Goal: Task Accomplishment & Management: Manage account settings

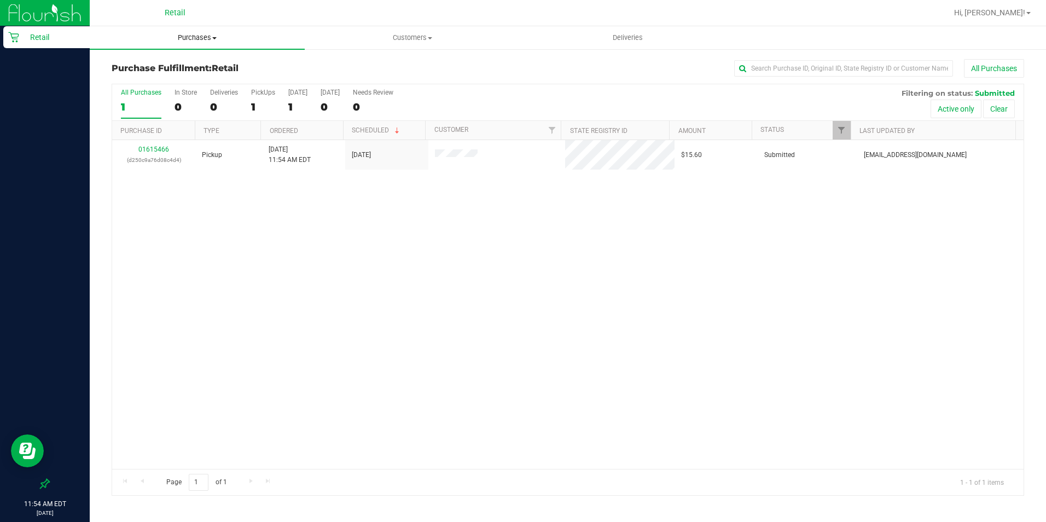
click at [213, 37] on span at bounding box center [214, 38] width 4 height 2
click at [205, 77] on li "Fulfillment" at bounding box center [197, 79] width 215 height 13
click at [201, 40] on span "Purchases" at bounding box center [197, 38] width 215 height 10
click at [200, 44] on uib-tab-heading "Purchases Summary of purchases Fulfillment All purchases" at bounding box center [197, 37] width 215 height 23
click at [196, 36] on span "Purchases" at bounding box center [197, 38] width 215 height 10
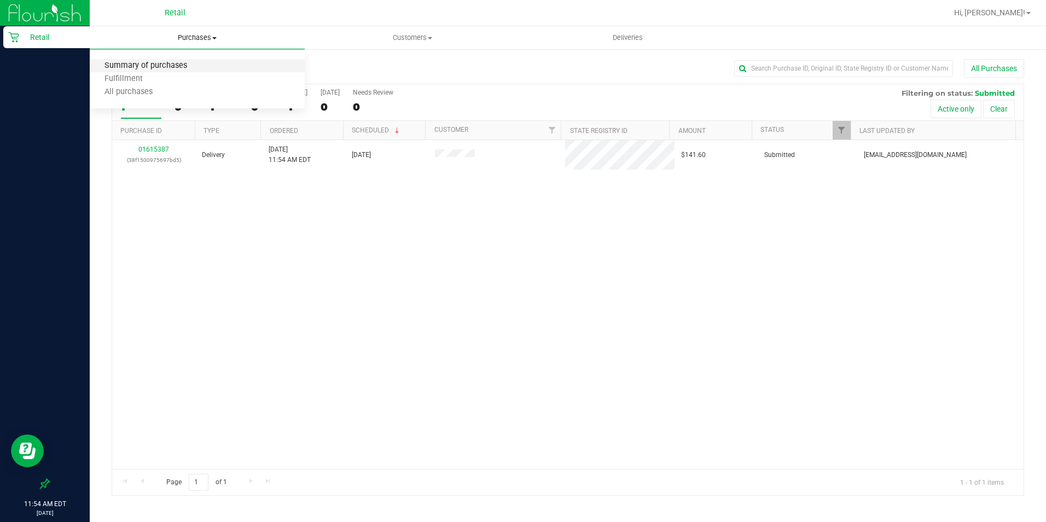
click at [197, 63] on span "Summary of purchases" at bounding box center [146, 65] width 112 height 9
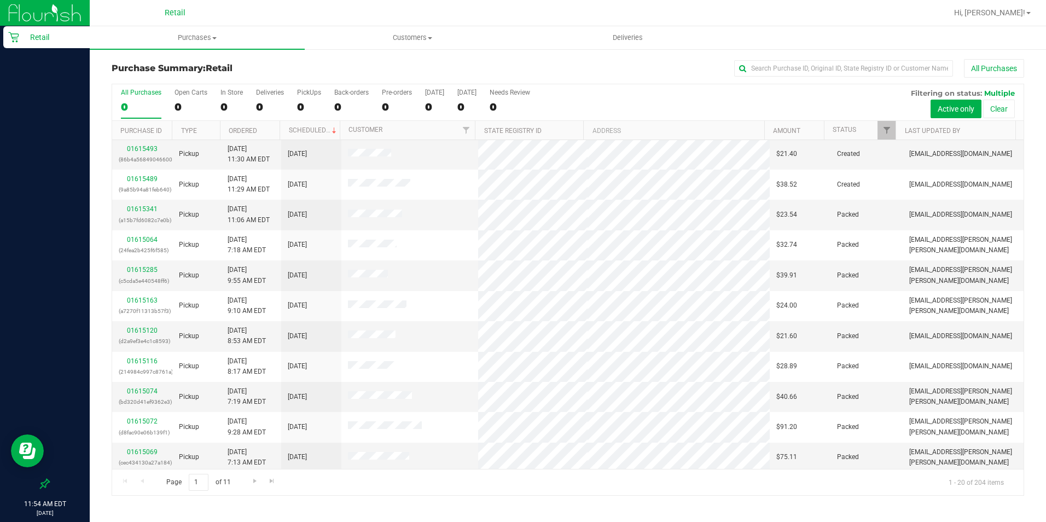
scroll to position [277, 0]
click at [245, 486] on div "Page 1 of 11 1 - 20 of 204 items" at bounding box center [567, 482] width 911 height 26
click at [255, 487] on link "Go to the next page" at bounding box center [255, 481] width 16 height 15
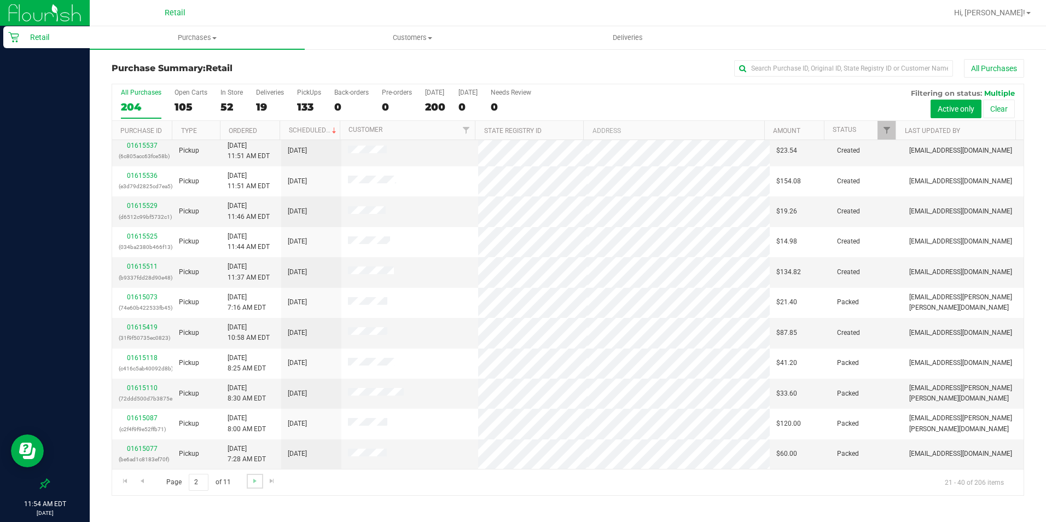
click at [254, 486] on link "Go to the next page" at bounding box center [255, 481] width 16 height 15
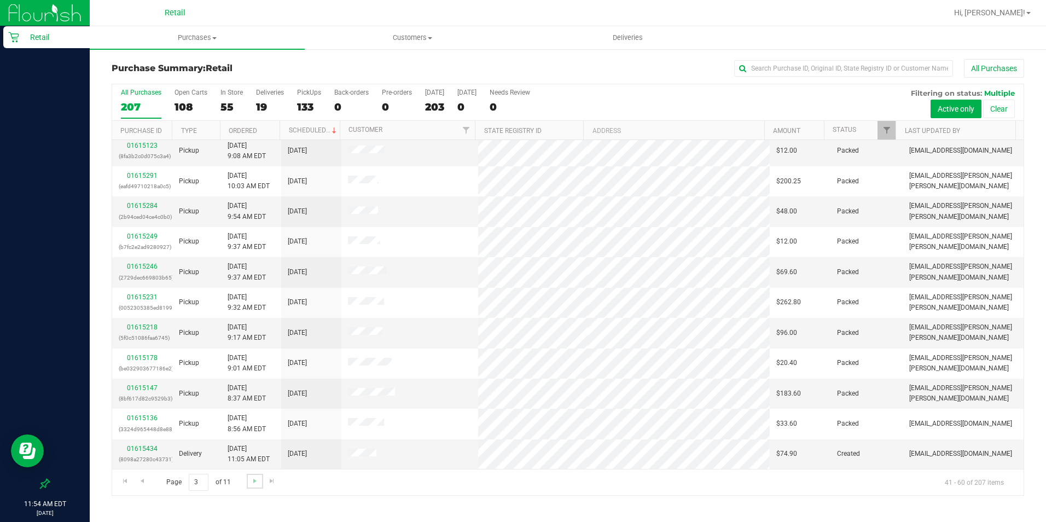
click at [256, 486] on link "Go to the next page" at bounding box center [255, 481] width 16 height 15
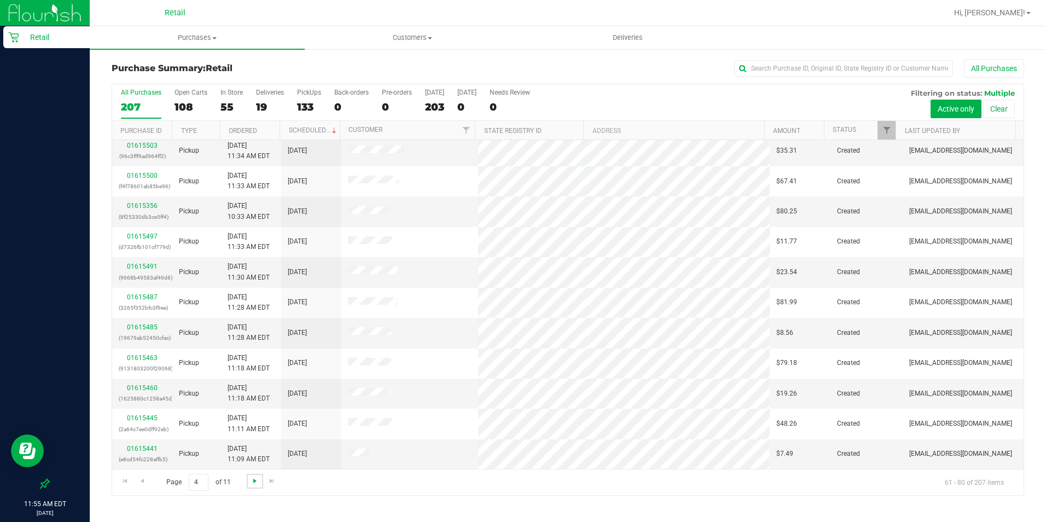
click at [253, 484] on span "Go to the next page" at bounding box center [254, 480] width 9 height 9
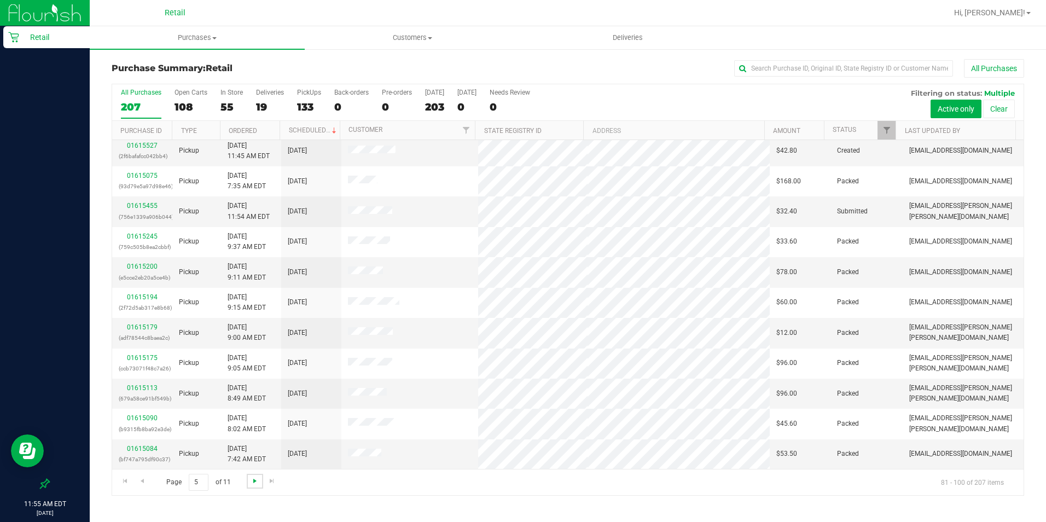
click at [256, 484] on link "Go to the next page" at bounding box center [255, 481] width 16 height 15
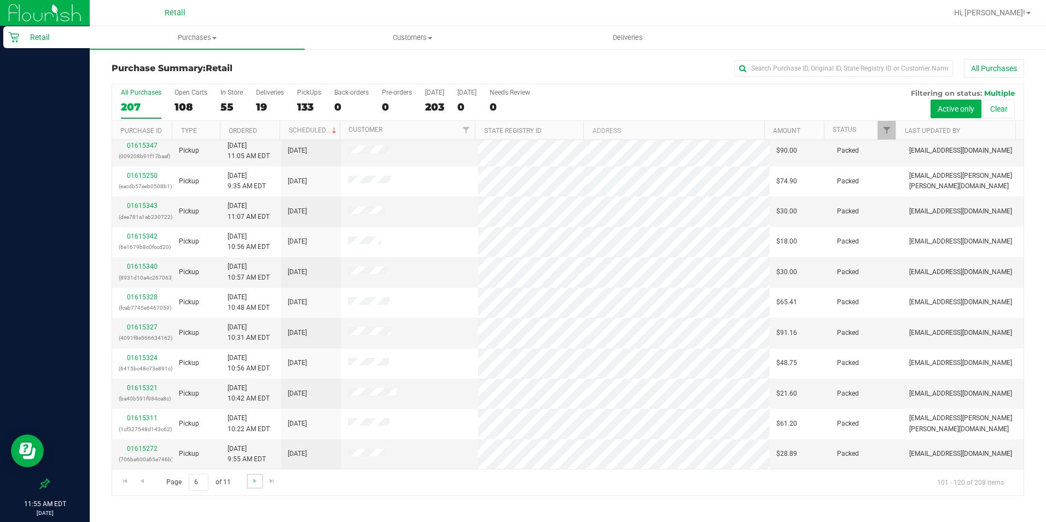
click at [254, 485] on link "Go to the next page" at bounding box center [255, 481] width 16 height 15
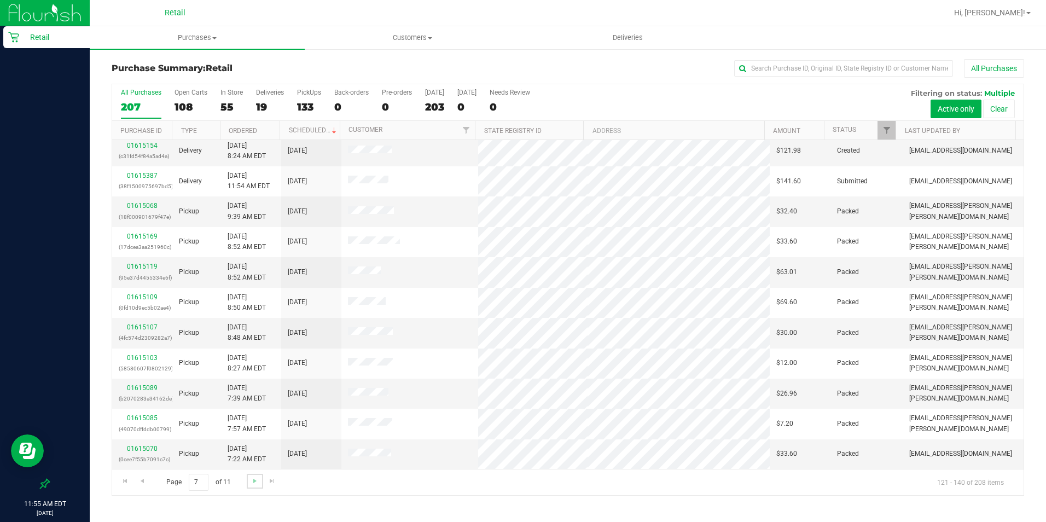
click at [254, 486] on link "Go to the next page" at bounding box center [255, 481] width 16 height 15
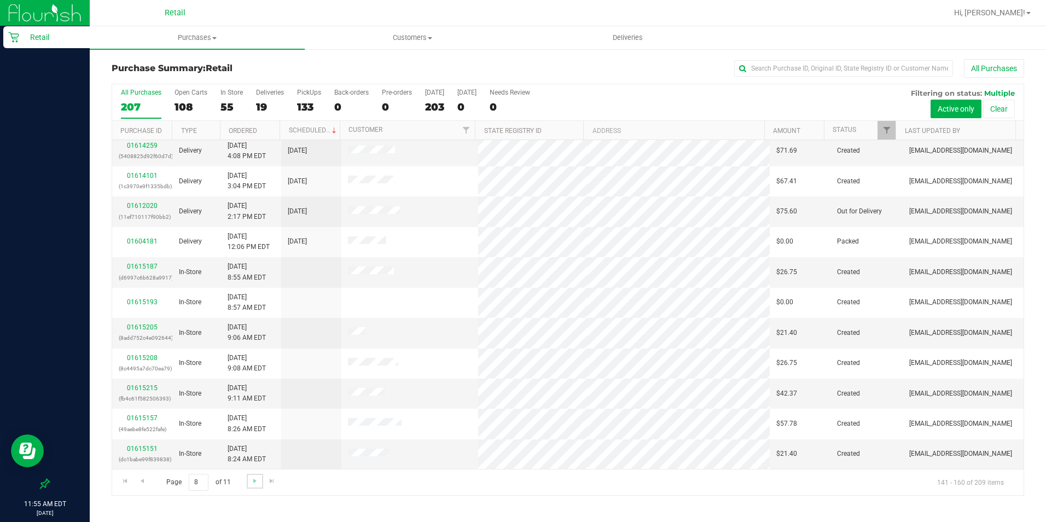
click at [259, 483] on link "Go to the next page" at bounding box center [255, 481] width 16 height 15
click at [255, 476] on span "Go to the next page" at bounding box center [254, 480] width 9 height 9
click at [247, 477] on link "Go to the next page" at bounding box center [255, 481] width 16 height 15
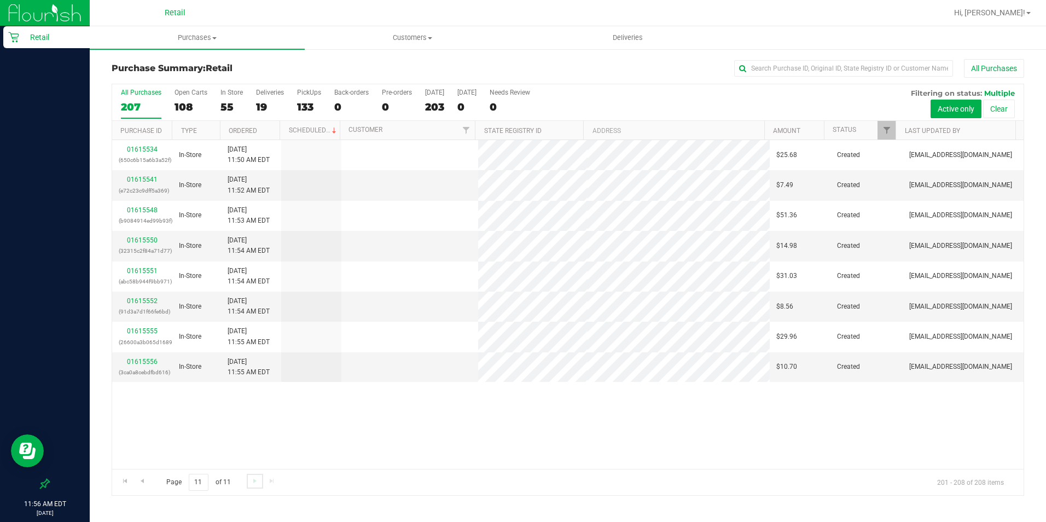
scroll to position [0, 0]
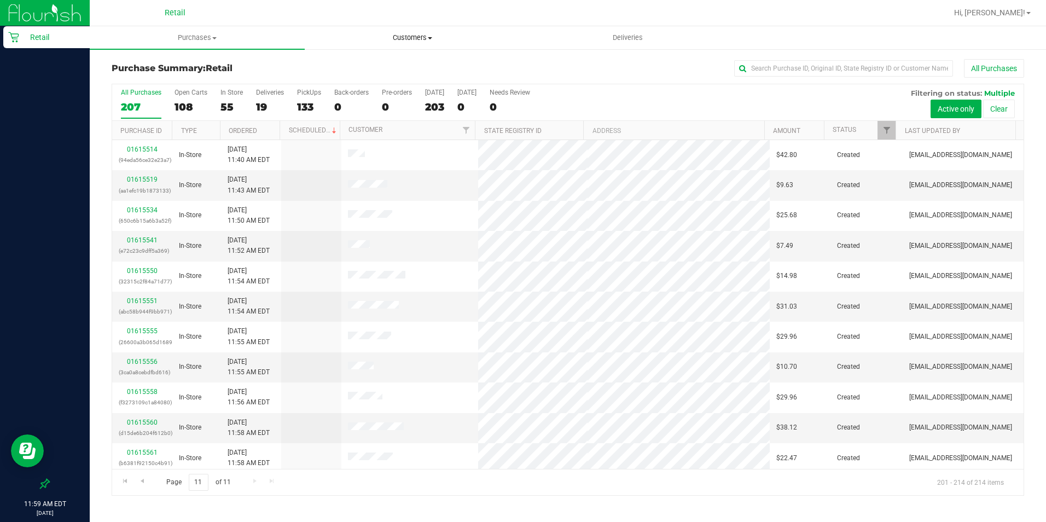
click at [422, 37] on span "Customers" at bounding box center [412, 38] width 214 height 10
click at [337, 67] on span "All customers" at bounding box center [344, 65] width 79 height 9
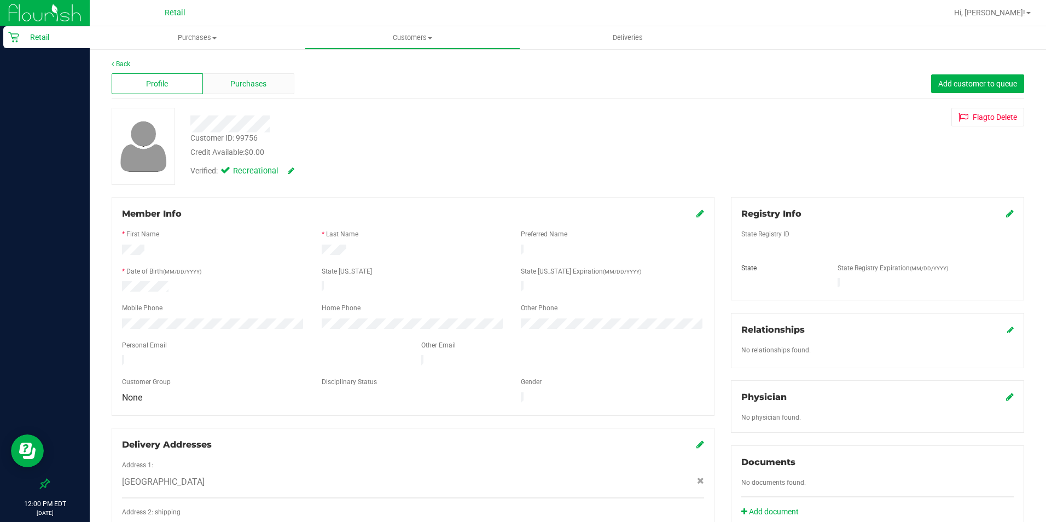
click at [242, 85] on span "Purchases" at bounding box center [248, 83] width 36 height 11
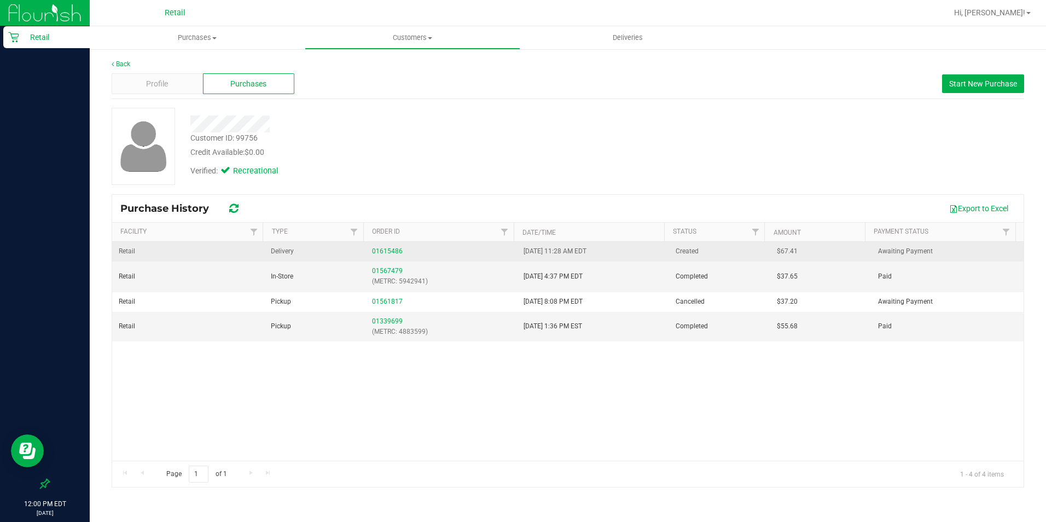
click at [390, 246] on div "01615486" at bounding box center [441, 251] width 139 height 10
click at [374, 248] on link "01615486" at bounding box center [387, 251] width 31 height 8
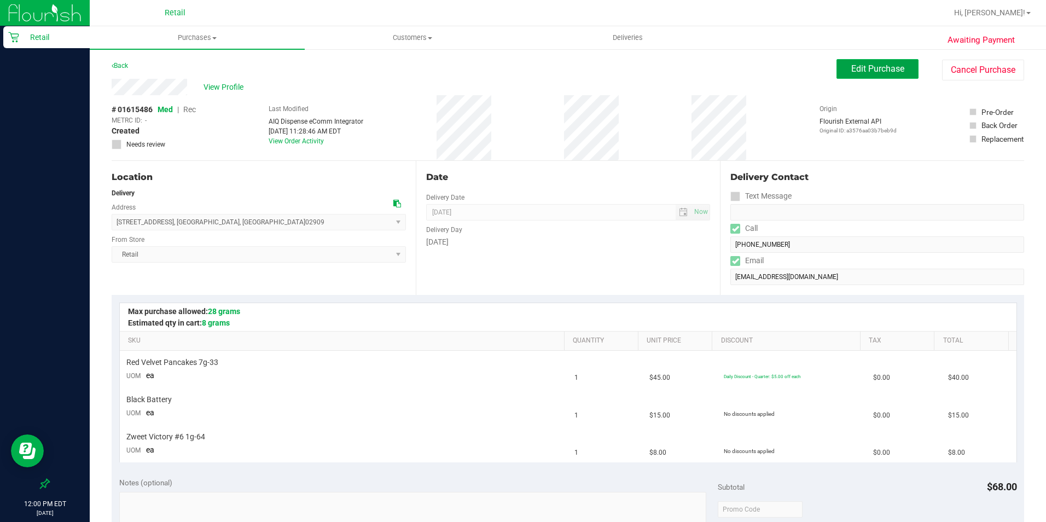
click at [860, 63] on button "Edit Purchase" at bounding box center [877, 69] width 82 height 20
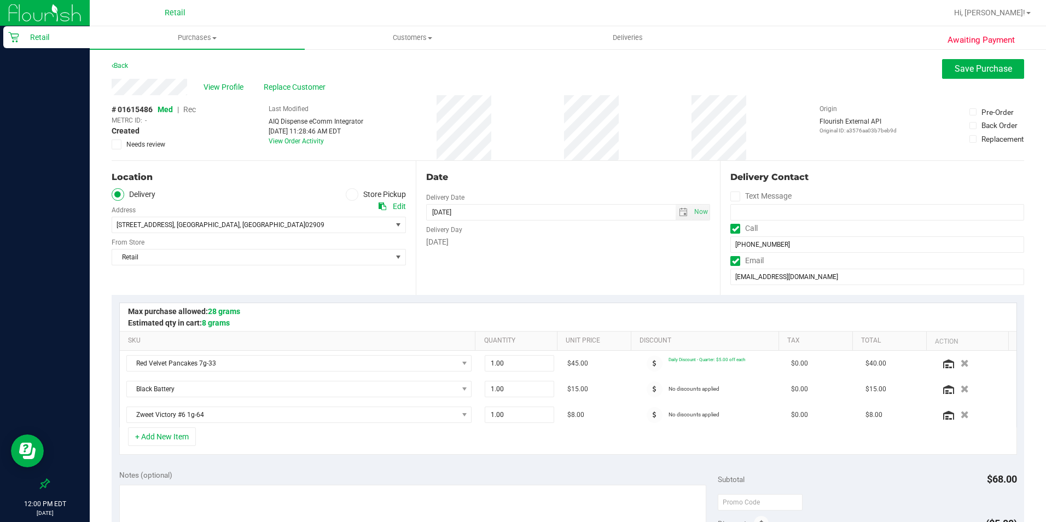
click at [192, 108] on span "Rec" at bounding box center [189, 109] width 13 height 9
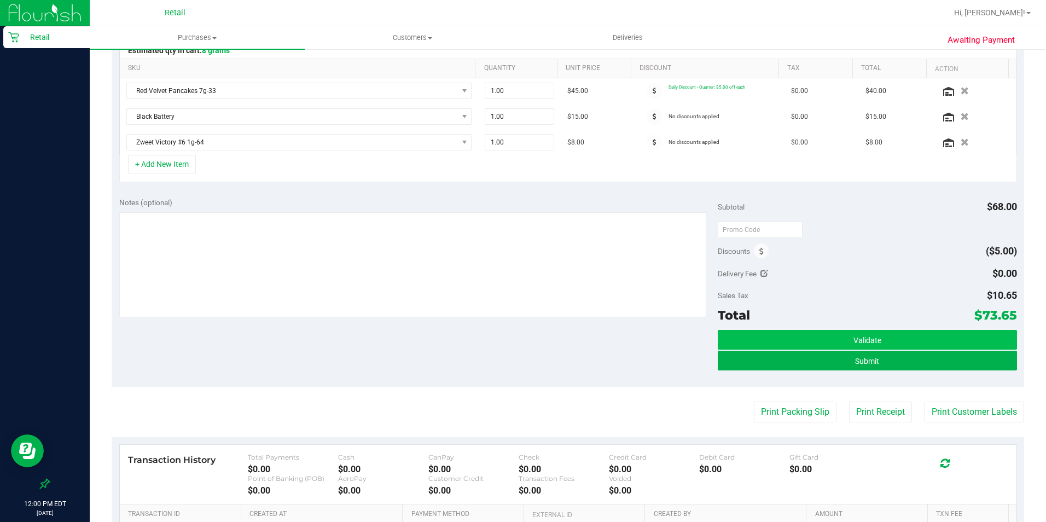
scroll to position [273, 0]
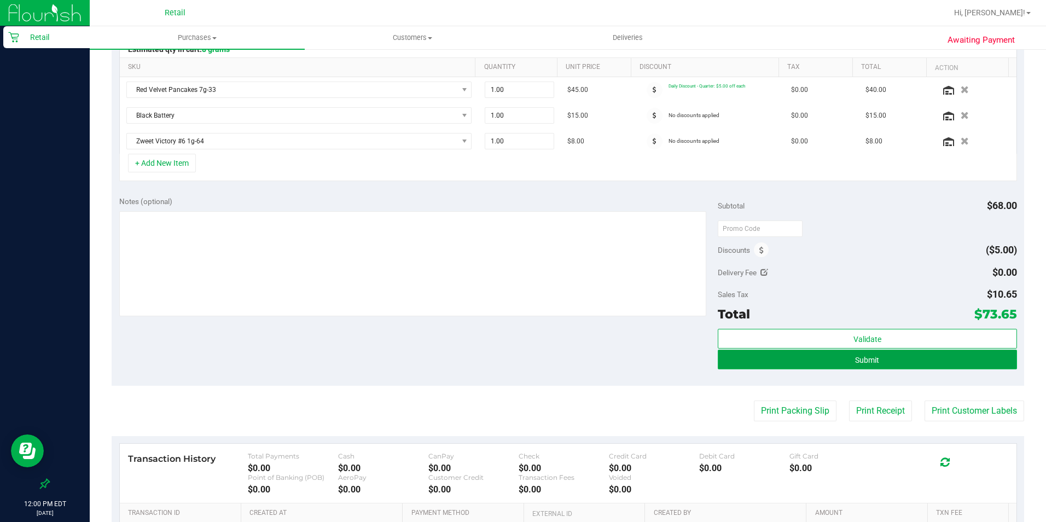
click at [798, 358] on button "Submit" at bounding box center [867, 359] width 299 height 20
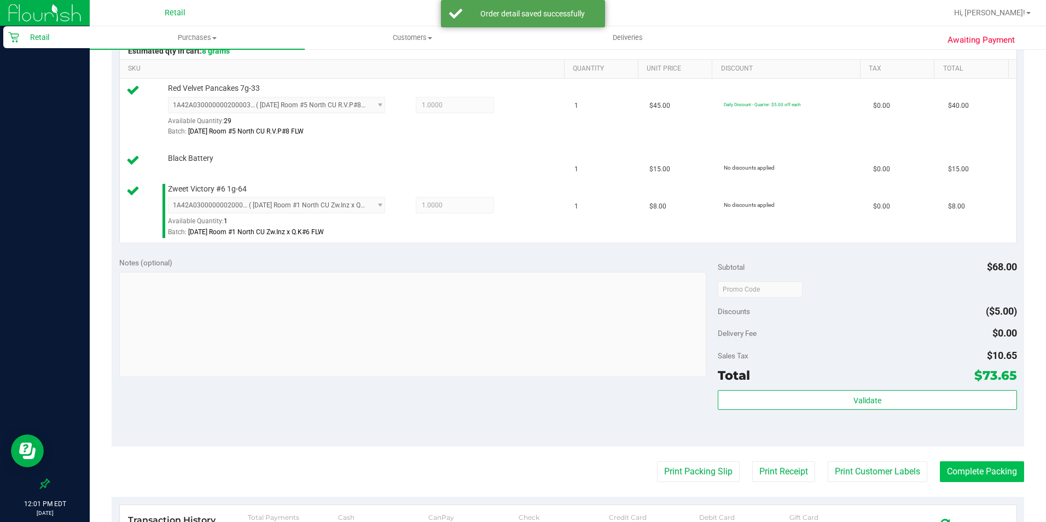
scroll to position [328, 0]
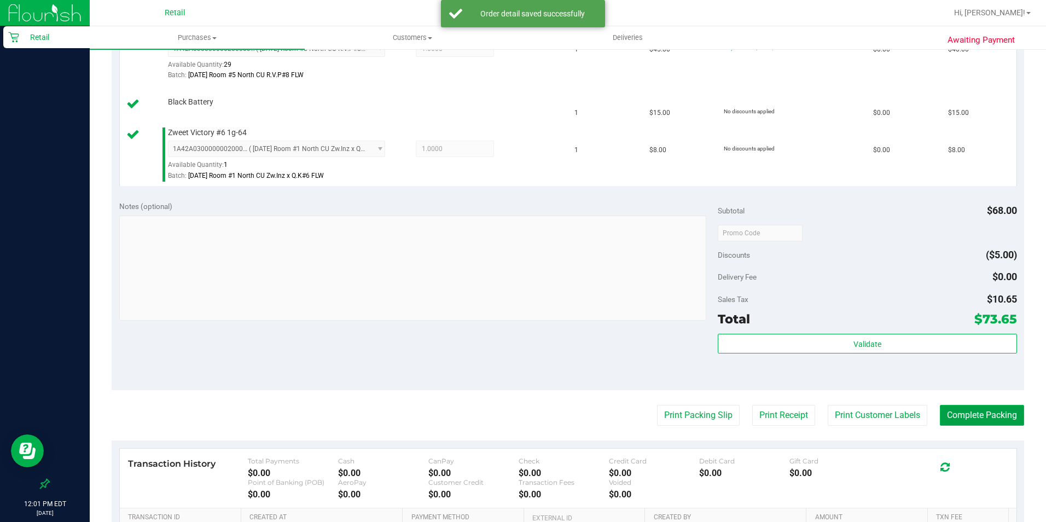
click at [968, 409] on button "Complete Packing" at bounding box center [982, 415] width 84 height 21
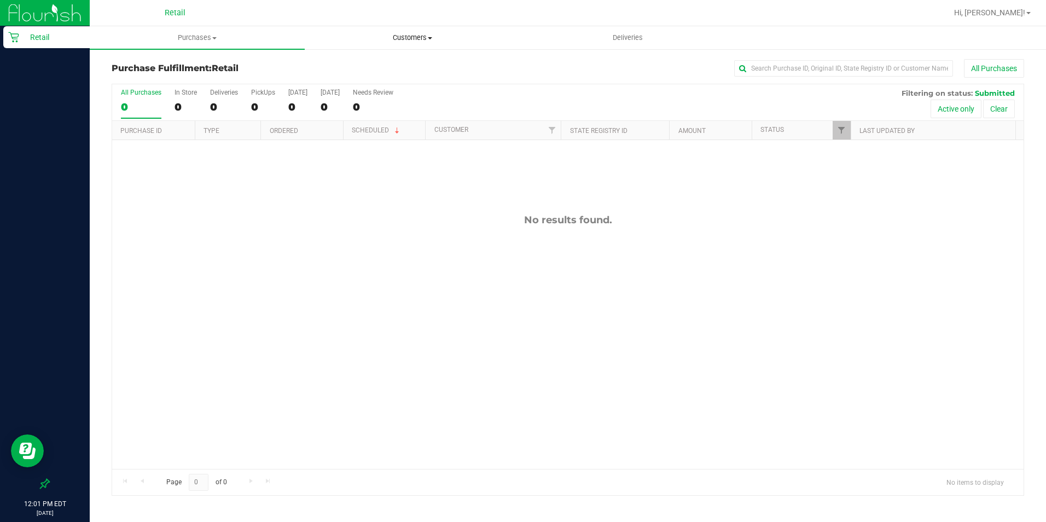
click at [413, 34] on span "Customers" at bounding box center [412, 38] width 214 height 10
click at [357, 66] on span "All customers" at bounding box center [344, 65] width 79 height 9
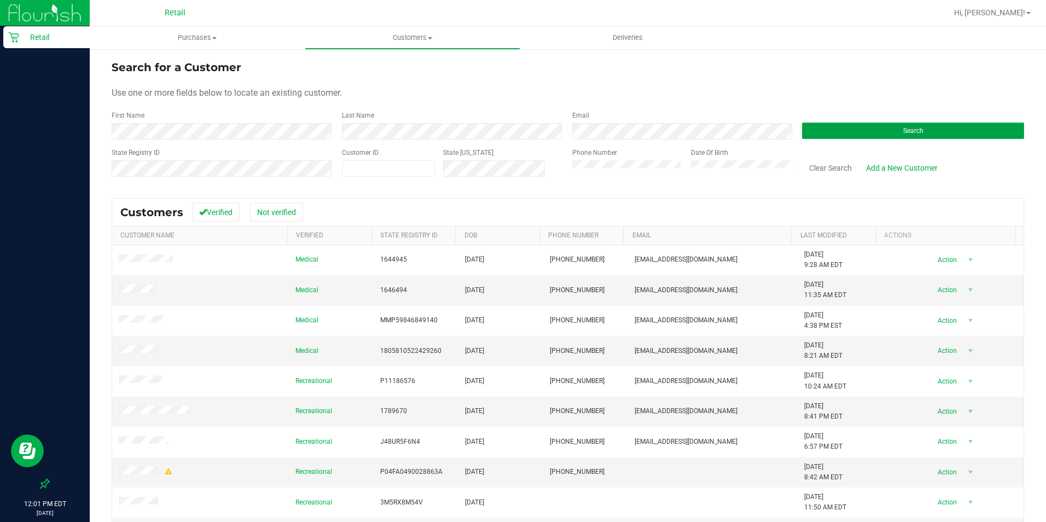
click at [918, 132] on button "Search" at bounding box center [913, 131] width 222 height 16
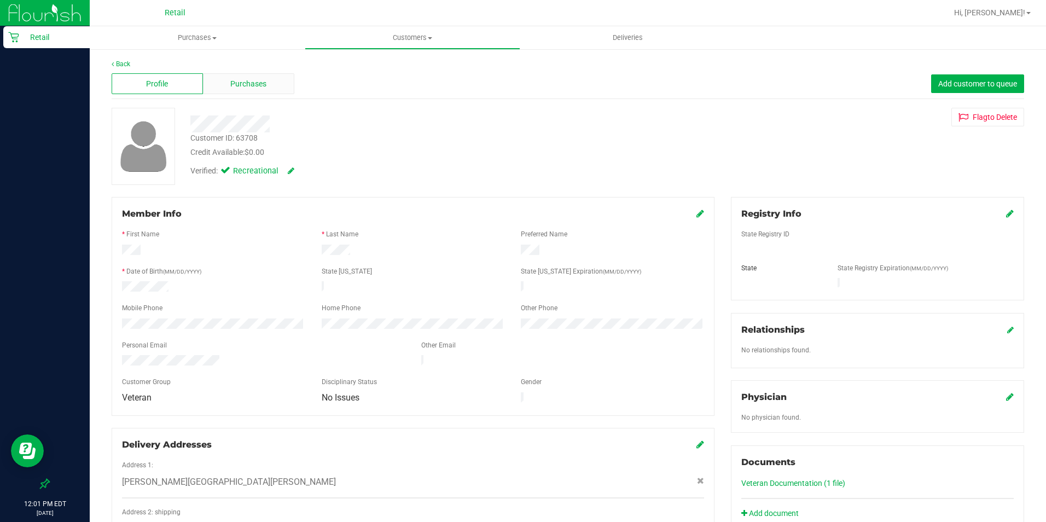
click at [252, 88] on span "Purchases" at bounding box center [248, 83] width 36 height 11
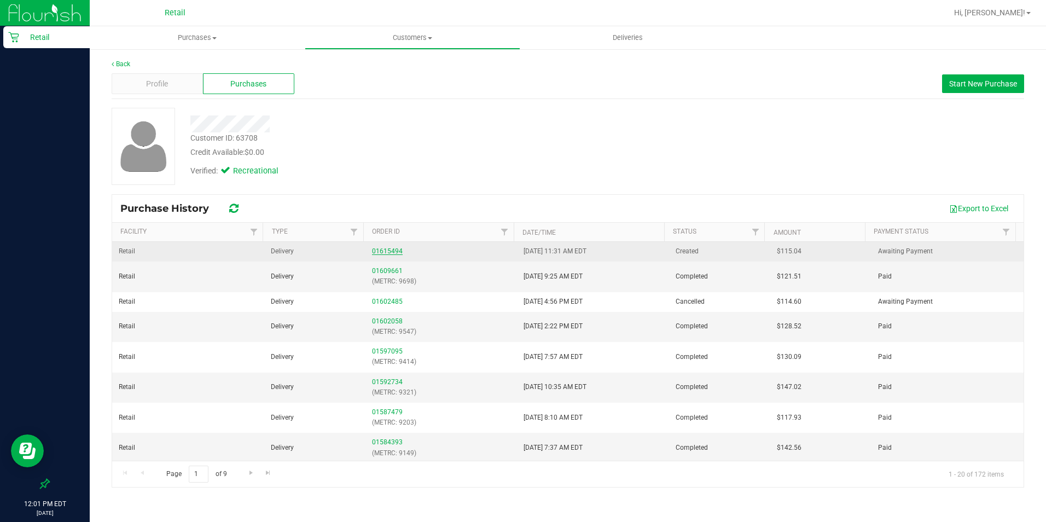
click at [383, 252] on link "01615494" at bounding box center [387, 251] width 31 height 8
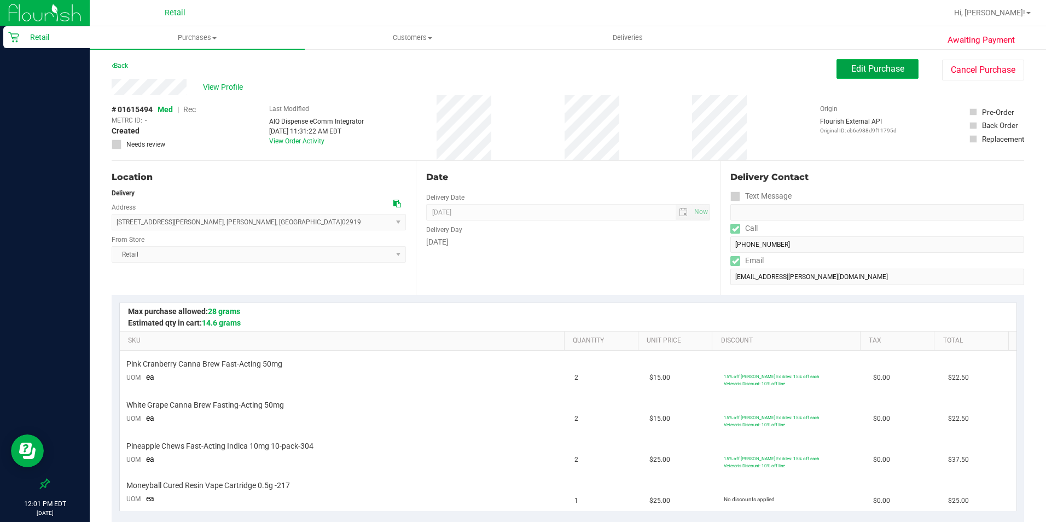
click at [864, 68] on span "Edit Purchase" at bounding box center [877, 68] width 53 height 10
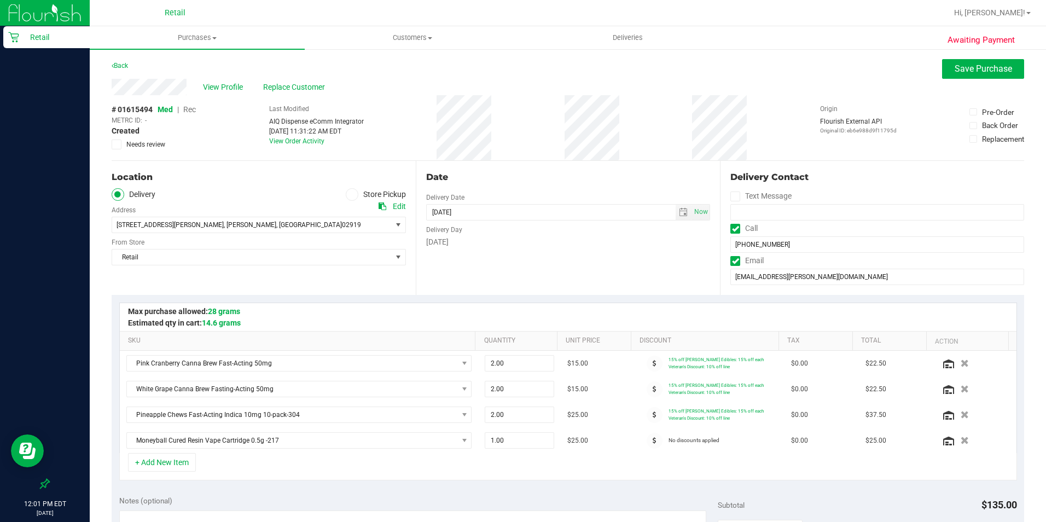
click at [194, 110] on span "Rec" at bounding box center [189, 109] width 13 height 9
click at [953, 60] on button "Save Purchase" at bounding box center [983, 69] width 82 height 20
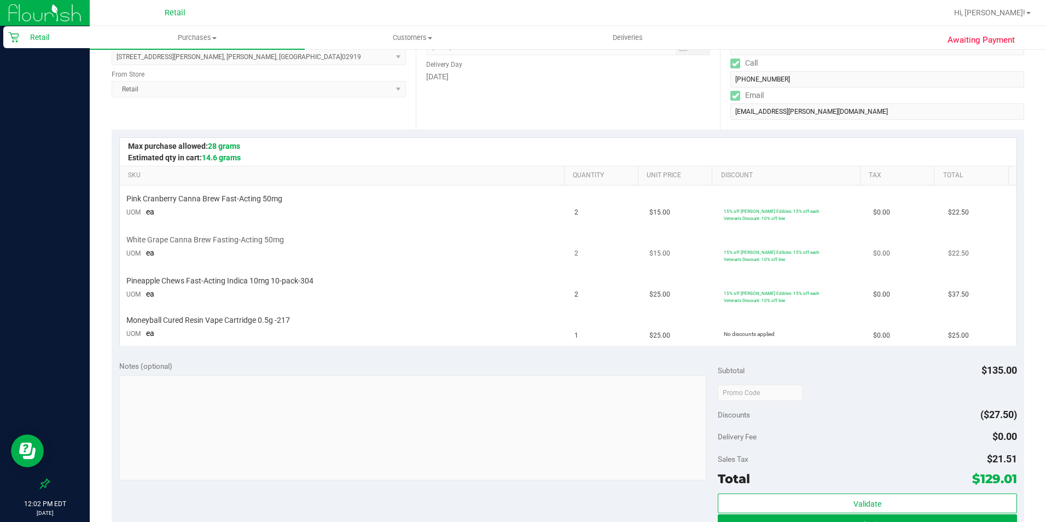
scroll to position [219, 0]
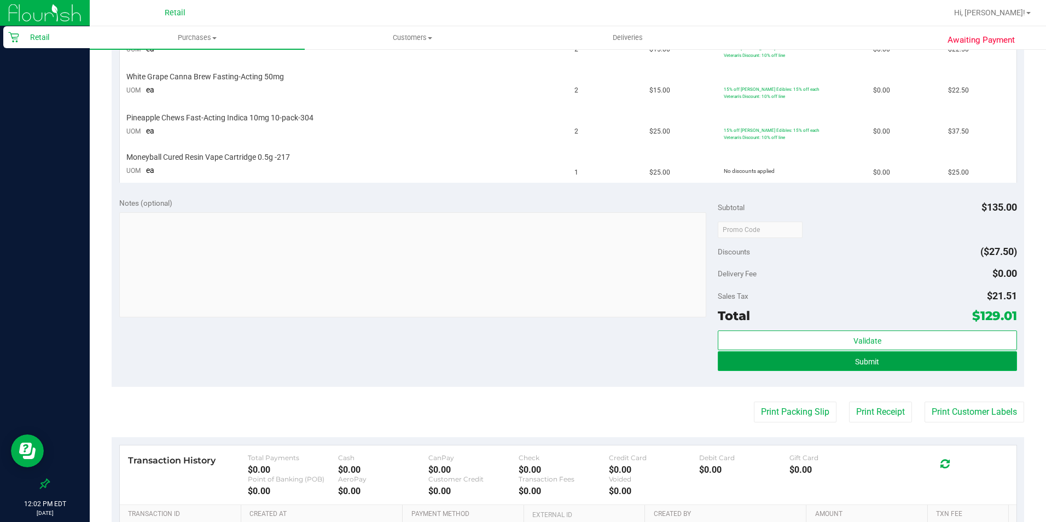
click at [830, 359] on button "Submit" at bounding box center [867, 361] width 299 height 20
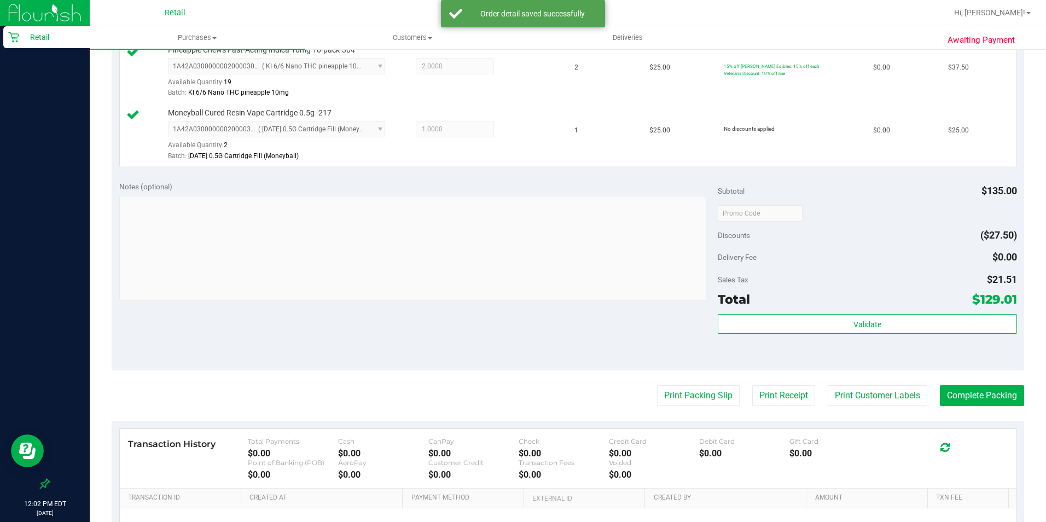
scroll to position [438, 0]
click at [962, 395] on button "Complete Packing" at bounding box center [982, 394] width 84 height 21
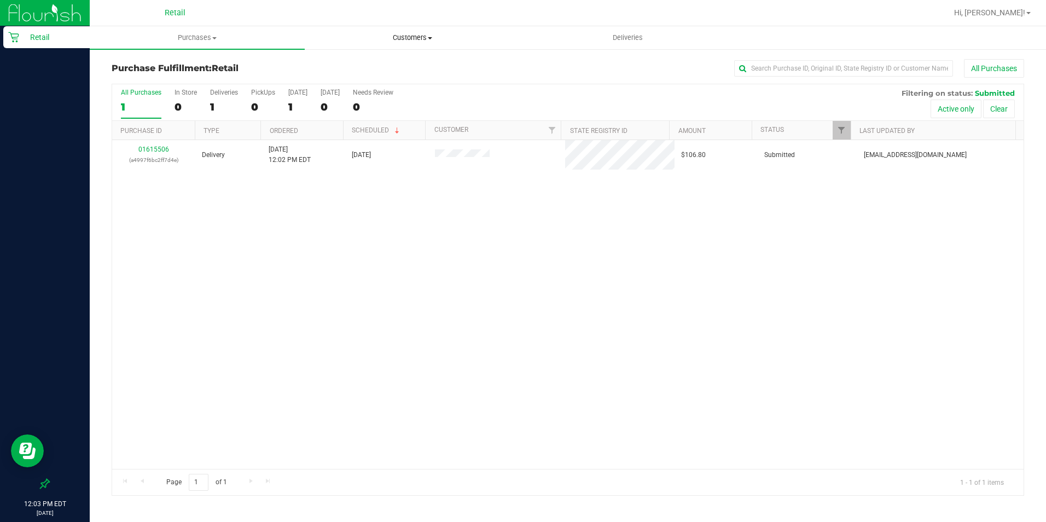
click at [415, 37] on span "Customers" at bounding box center [412, 38] width 214 height 10
click at [360, 61] on span "All customers" at bounding box center [344, 65] width 79 height 9
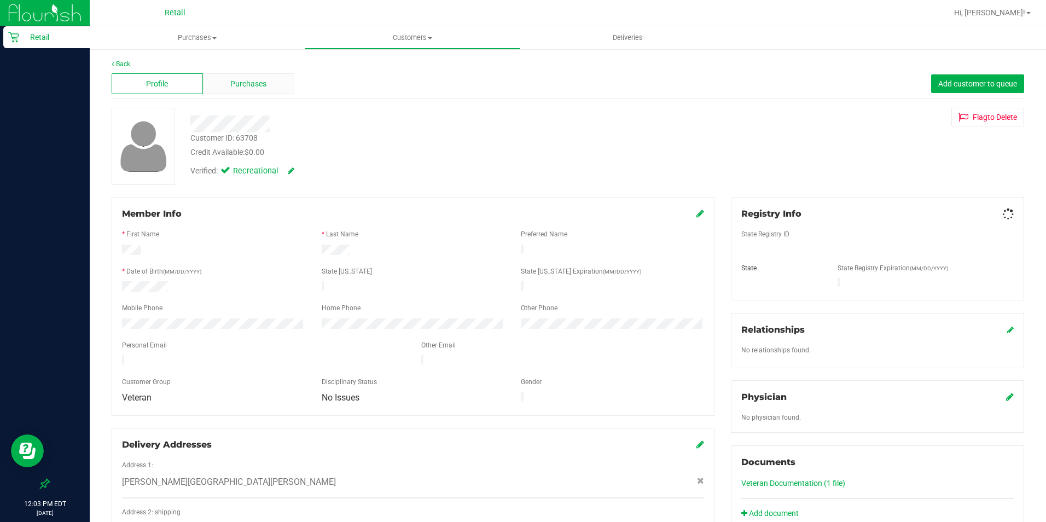
click at [261, 83] on span "Purchases" at bounding box center [248, 83] width 36 height 11
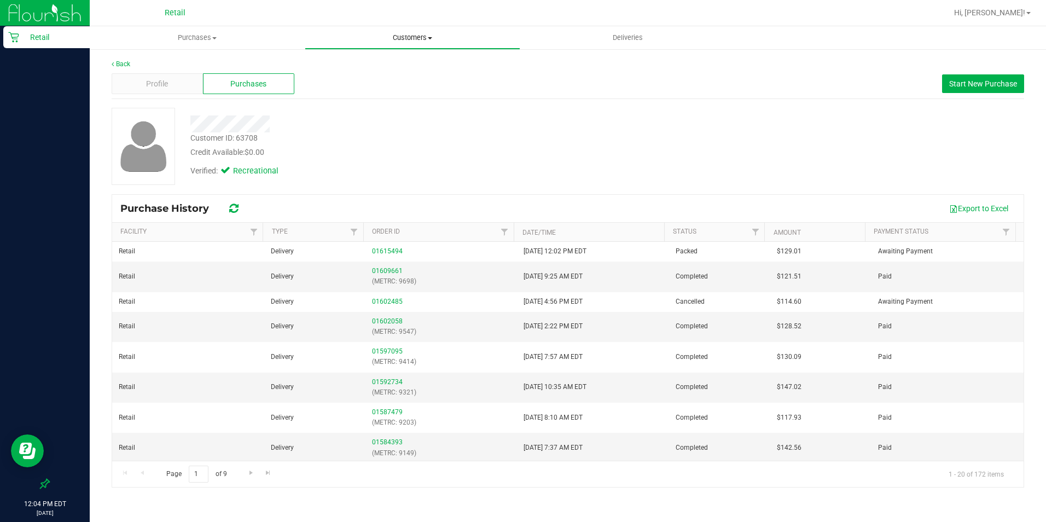
click at [416, 41] on span "Customers" at bounding box center [412, 38] width 214 height 10
click at [351, 66] on span "All customers" at bounding box center [344, 65] width 79 height 9
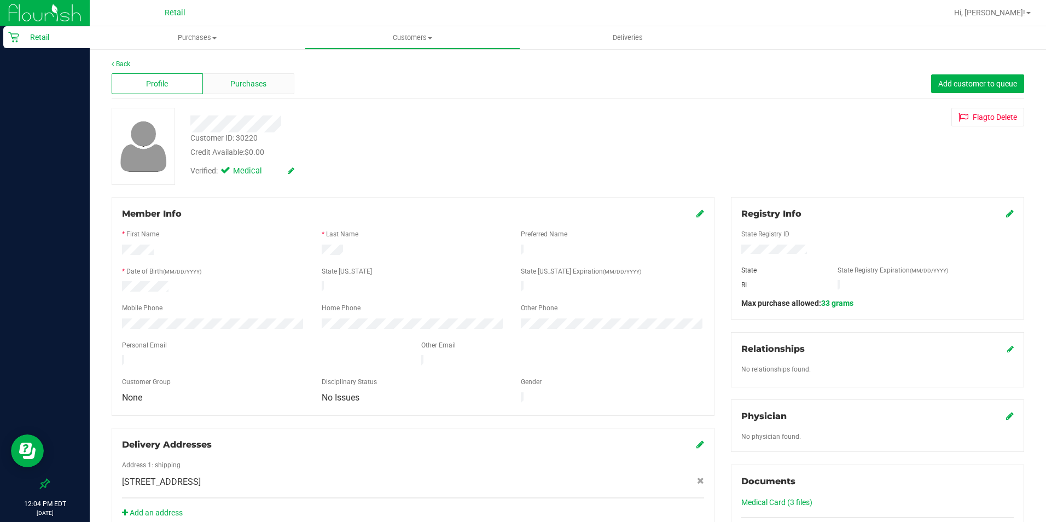
click at [261, 84] on span "Purchases" at bounding box center [248, 83] width 36 height 11
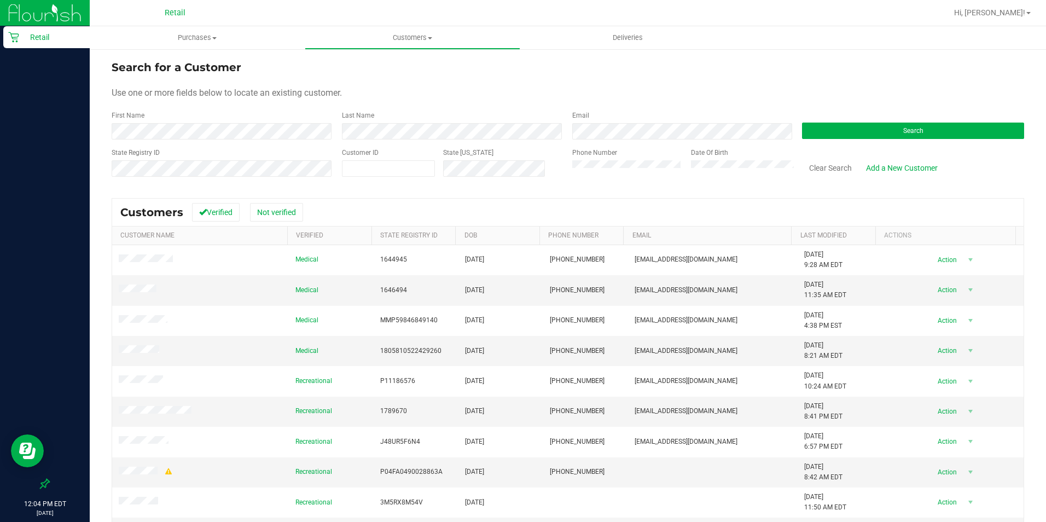
click at [273, 139] on form "Search for a Customer Use one or more fields below to locate an existing custom…" at bounding box center [568, 122] width 912 height 127
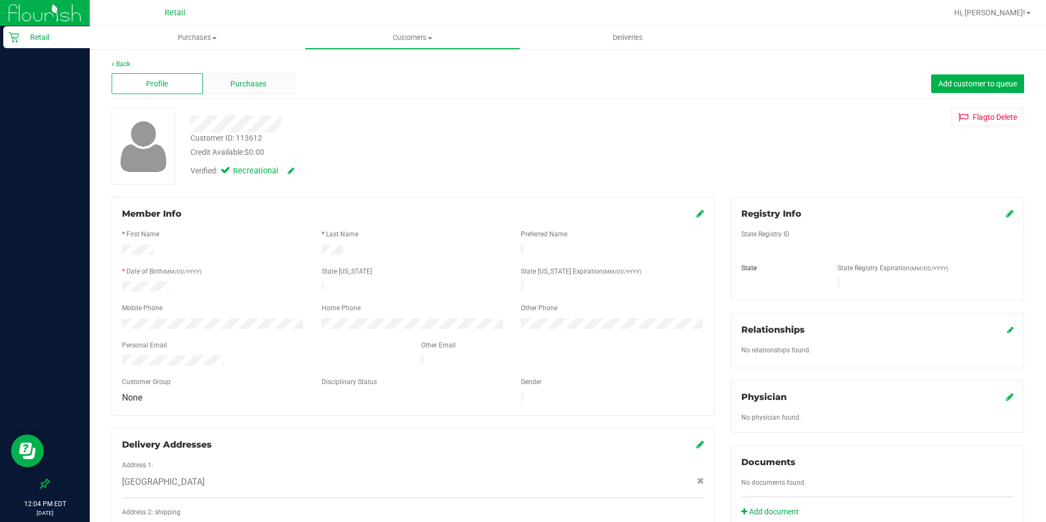
click at [265, 73] on div "Purchases" at bounding box center [248, 83] width 91 height 21
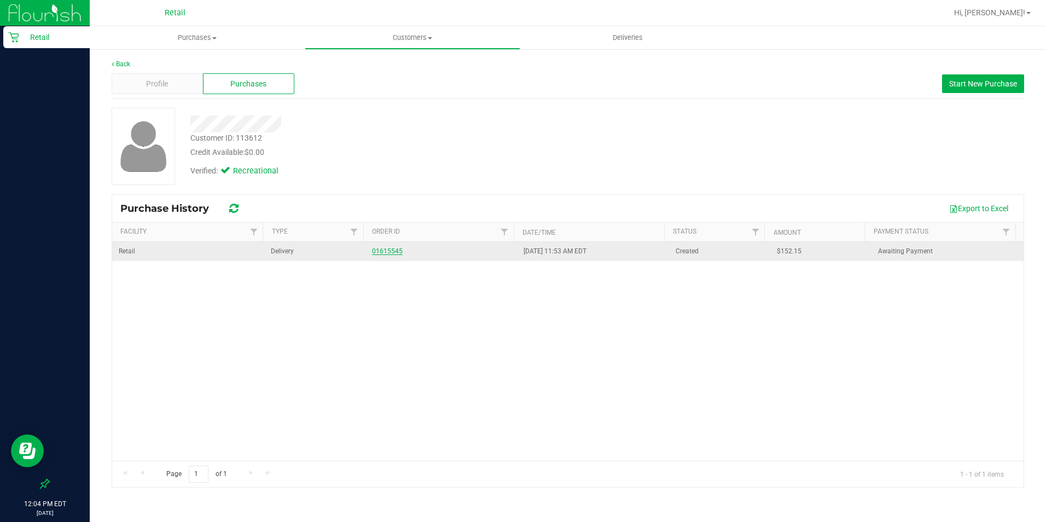
click at [388, 250] on link "01615545" at bounding box center [387, 251] width 31 height 8
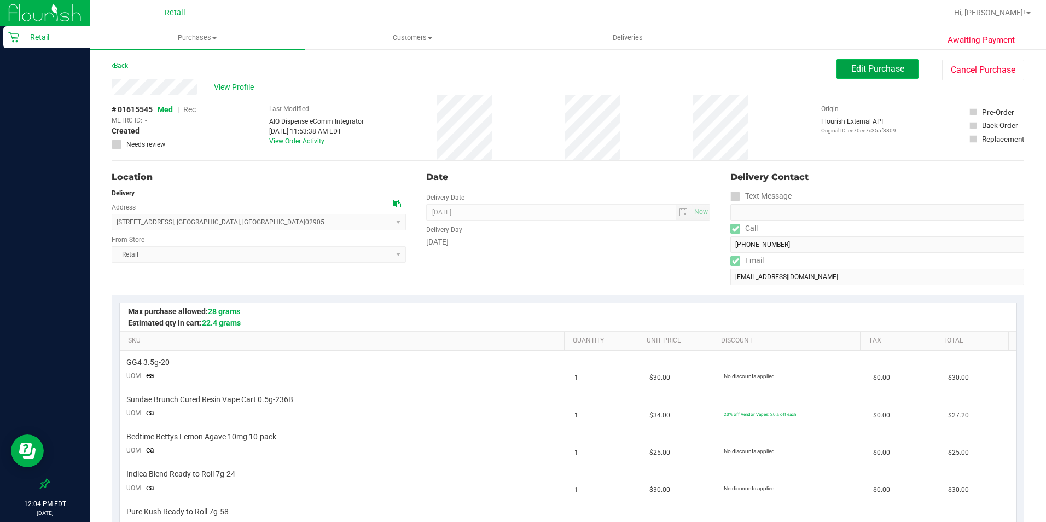
click at [876, 62] on button "Edit Purchase" at bounding box center [877, 69] width 82 height 20
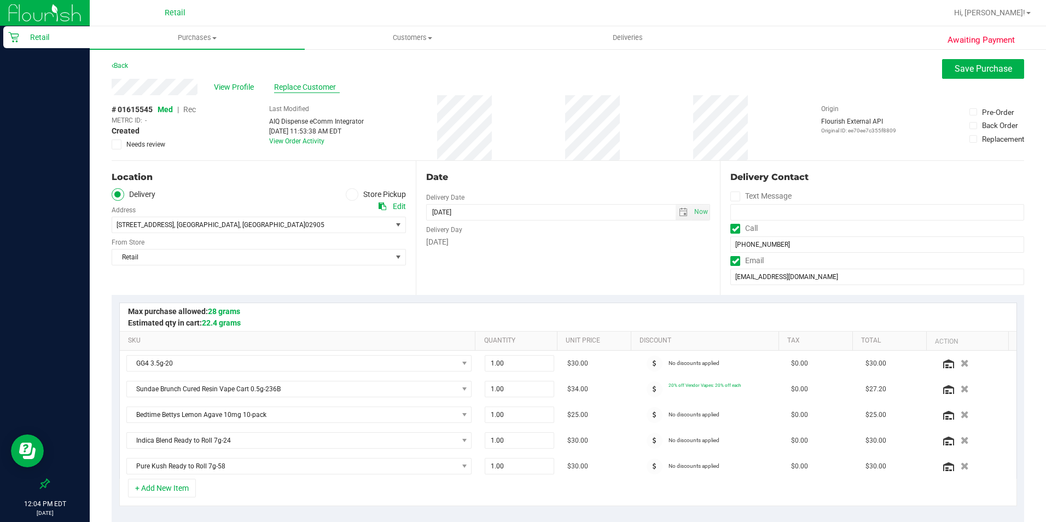
click at [321, 89] on span "Replace Customer" at bounding box center [307, 86] width 66 height 11
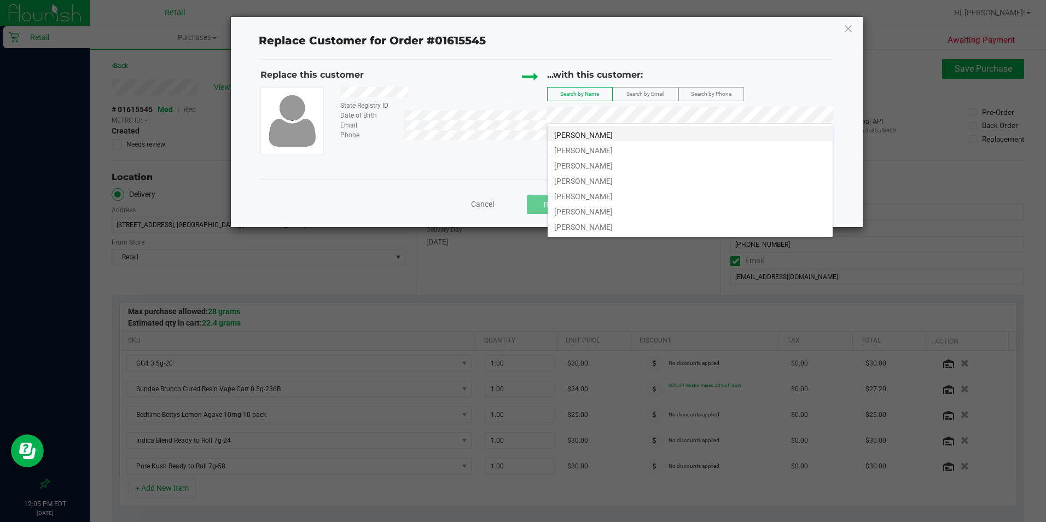
click at [592, 132] on span "[PERSON_NAME]" at bounding box center [583, 135] width 59 height 9
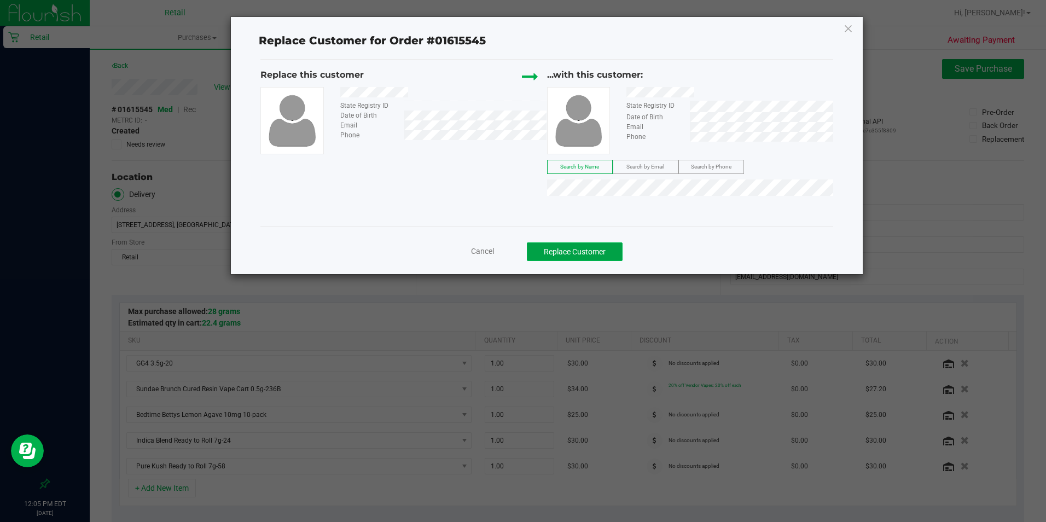
click at [589, 255] on button "Replace Customer" at bounding box center [575, 251] width 96 height 19
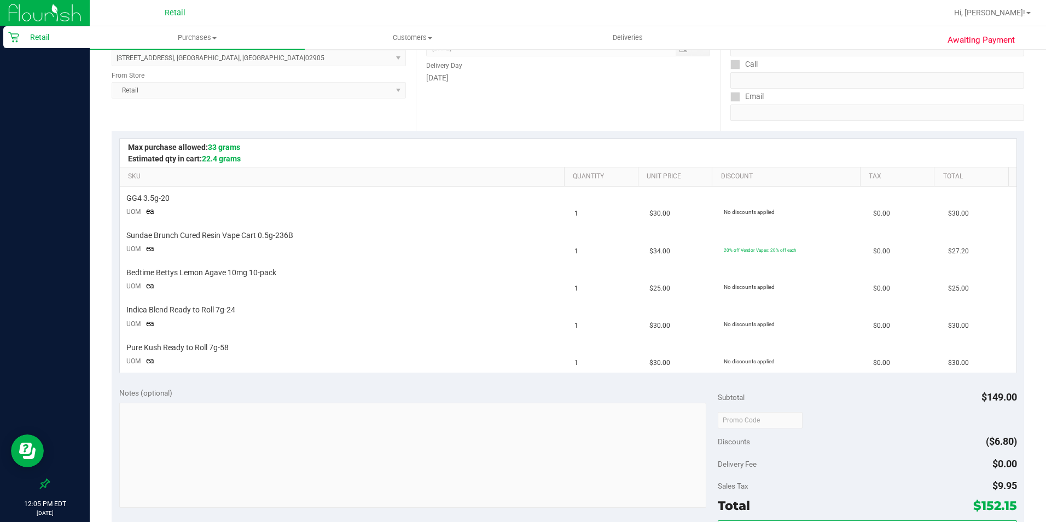
scroll to position [383, 0]
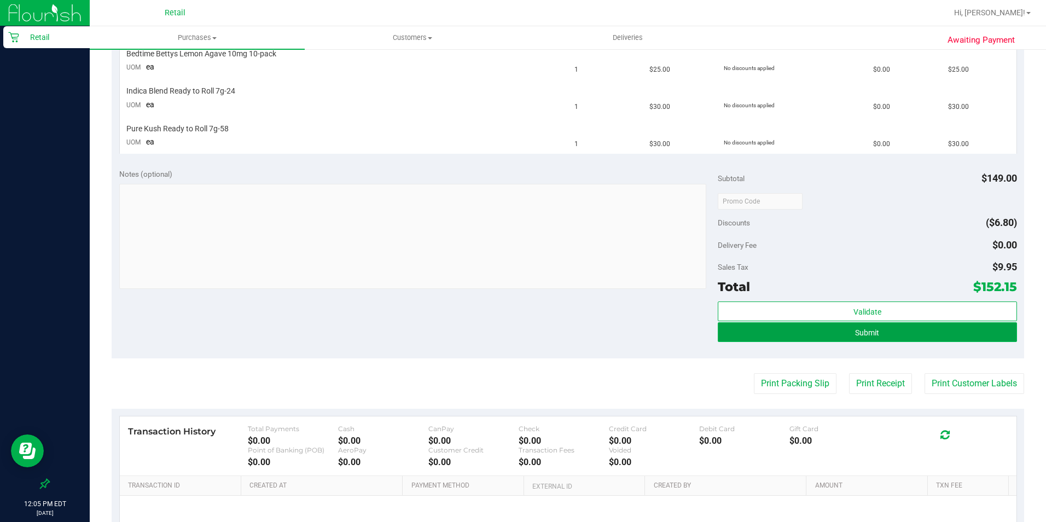
click at [863, 332] on span "Submit" at bounding box center [867, 332] width 24 height 9
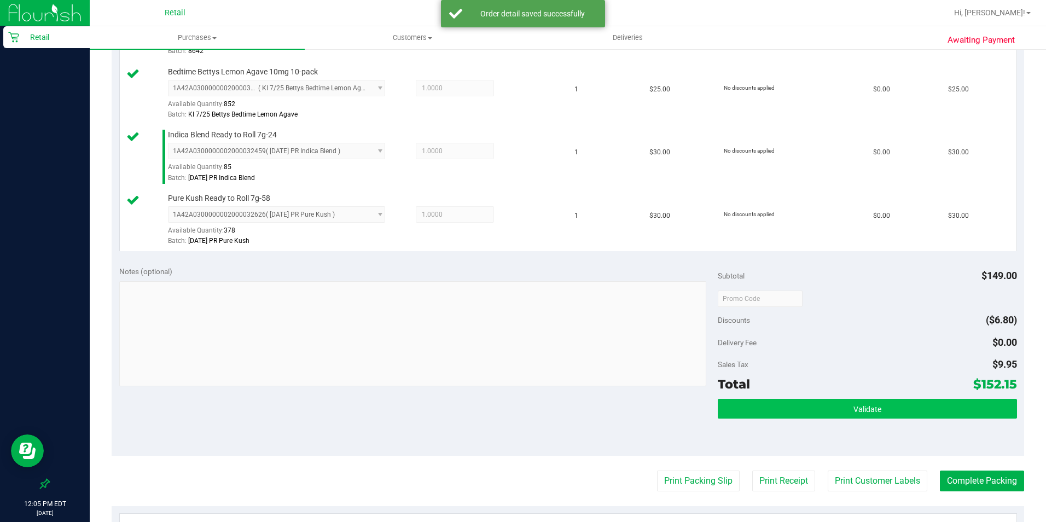
scroll to position [438, 0]
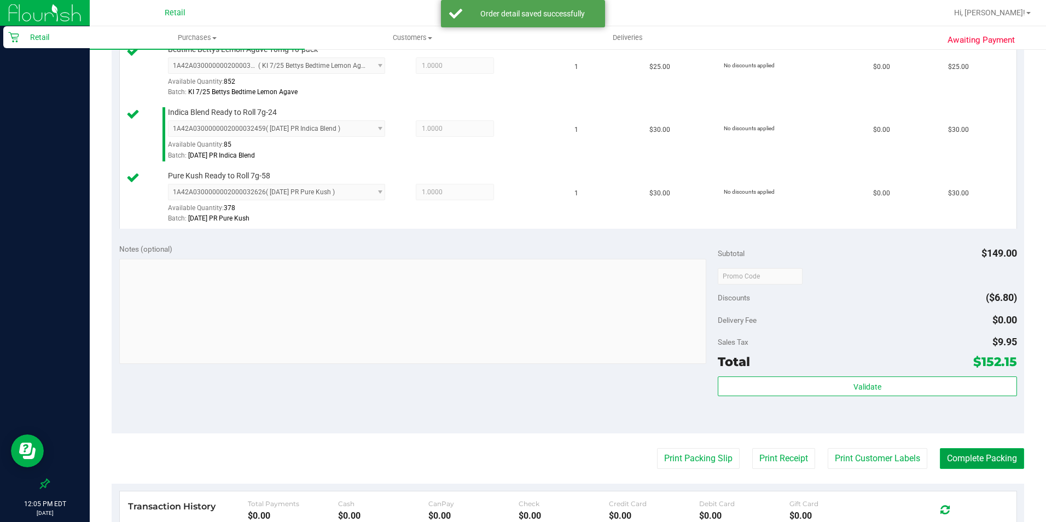
click at [963, 450] on button "Complete Packing" at bounding box center [982, 458] width 84 height 21
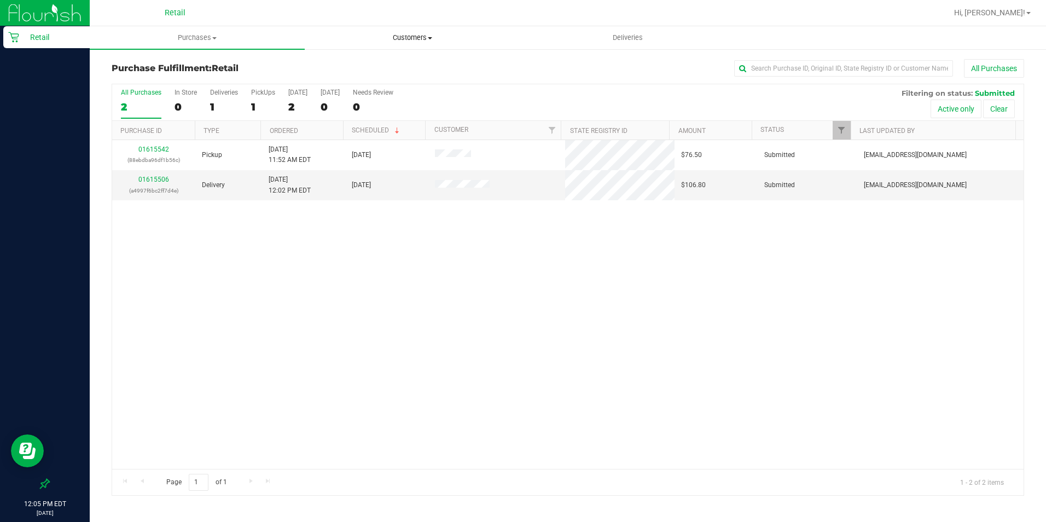
click at [413, 43] on uib-tab-heading "Customers All customers Add a new customer All physicians" at bounding box center [412, 38] width 214 height 22
click at [397, 64] on li "All customers" at bounding box center [412, 66] width 215 height 13
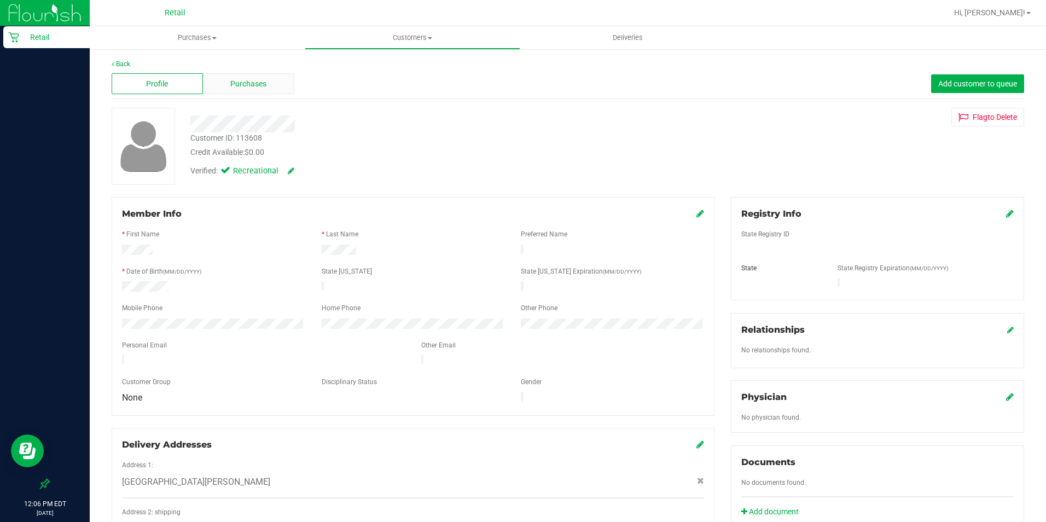
click at [230, 80] on span "Purchases" at bounding box center [248, 83] width 36 height 11
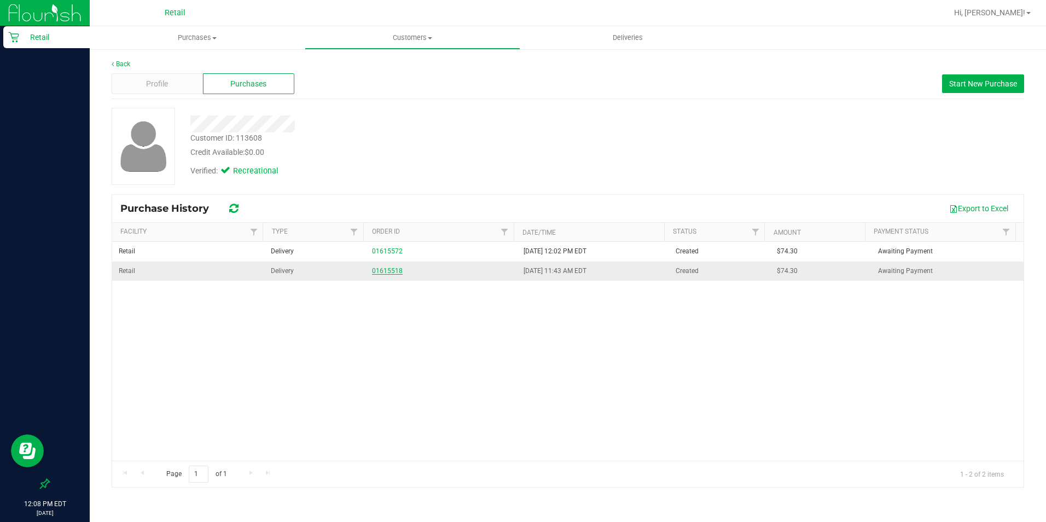
click at [381, 274] on link "01615518" at bounding box center [387, 271] width 31 height 8
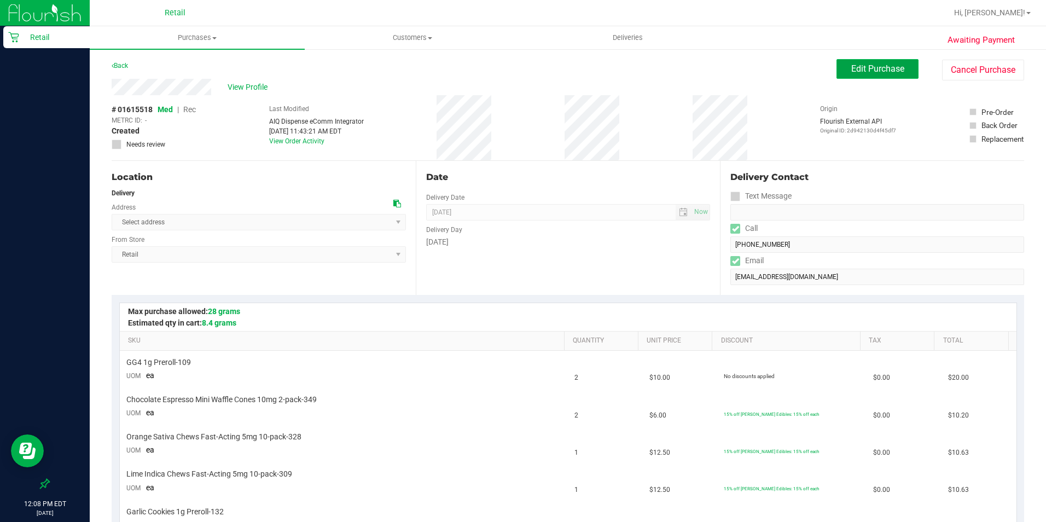
click at [872, 66] on span "Edit Purchase" at bounding box center [877, 68] width 53 height 10
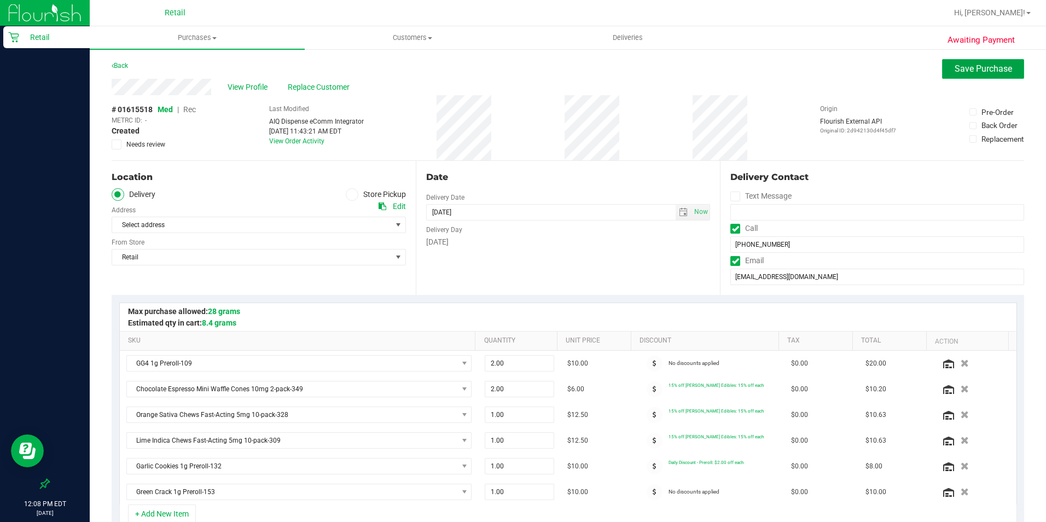
click at [960, 75] on button "Save Purchase" at bounding box center [983, 69] width 82 height 20
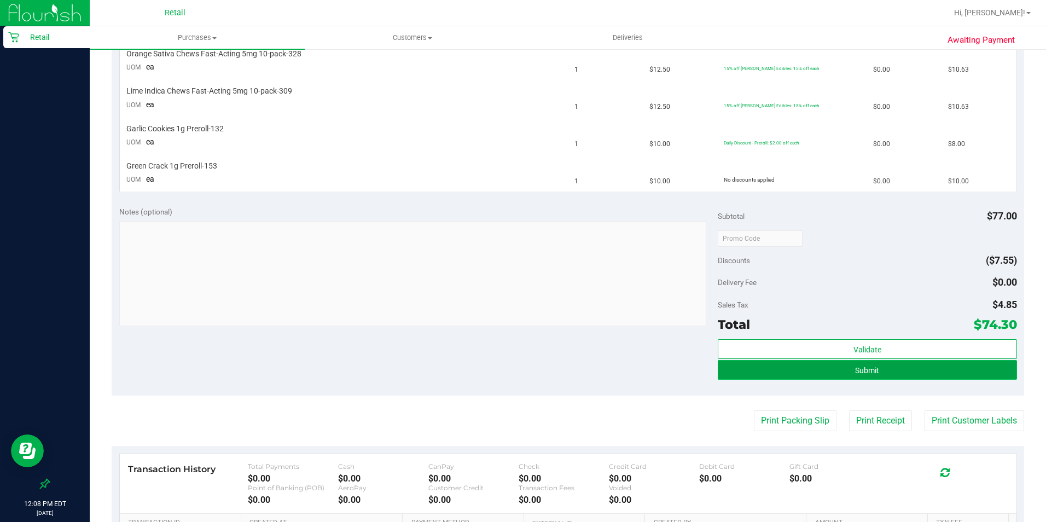
click at [883, 369] on button "Submit" at bounding box center [867, 370] width 299 height 20
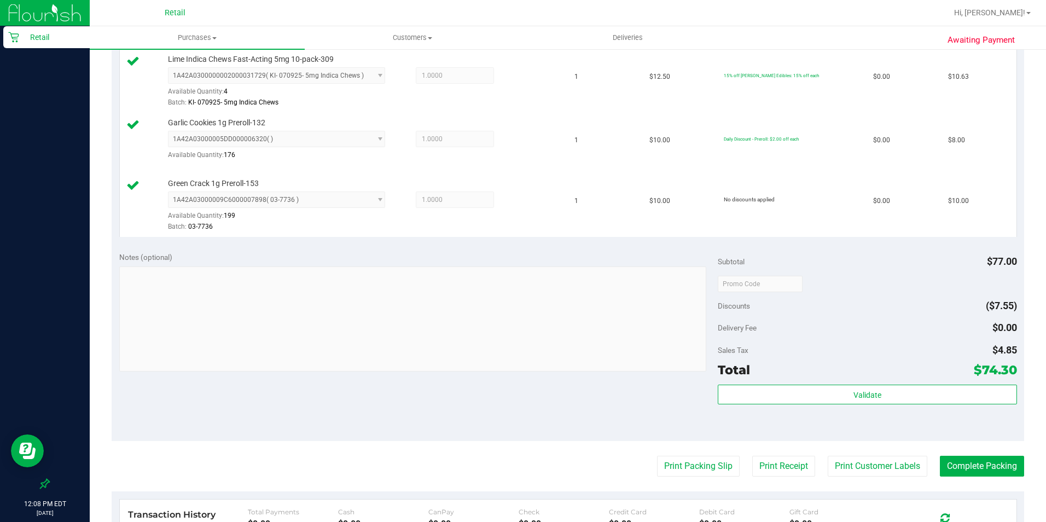
scroll to position [492, 0]
click at [963, 458] on button "Complete Packing" at bounding box center [982, 464] width 84 height 21
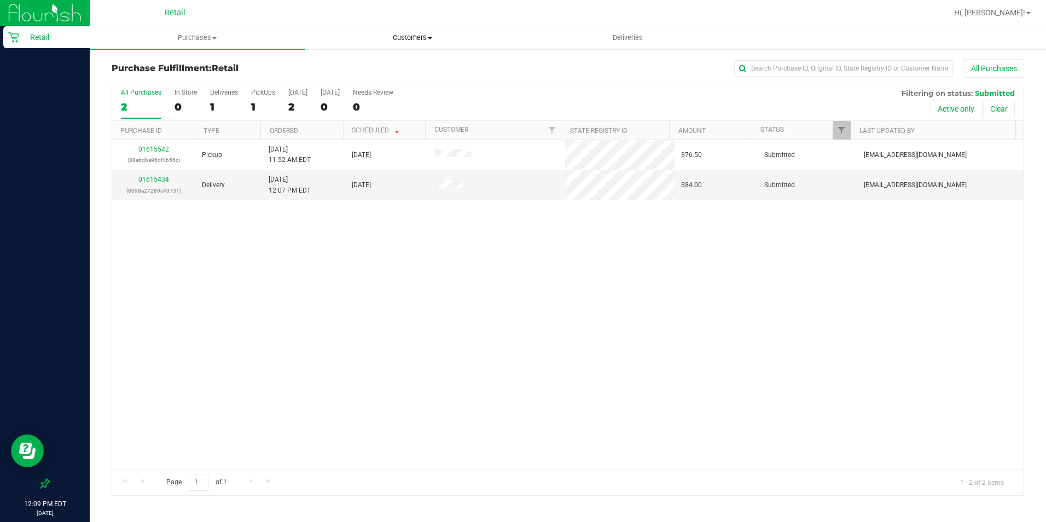
click at [421, 41] on span "Customers" at bounding box center [412, 38] width 214 height 10
click at [380, 63] on span "All customers" at bounding box center [344, 65] width 79 height 9
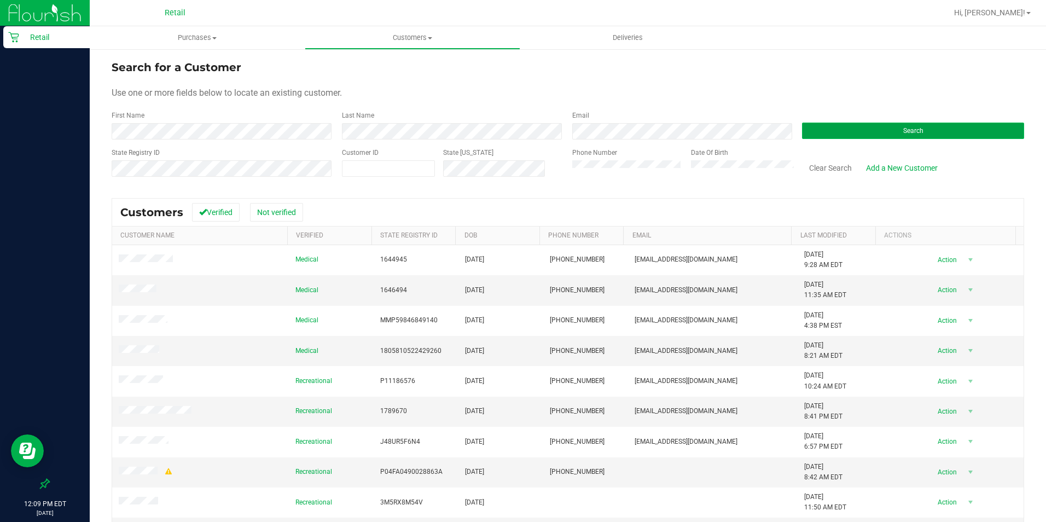
click at [864, 132] on button "Search" at bounding box center [913, 131] width 222 height 16
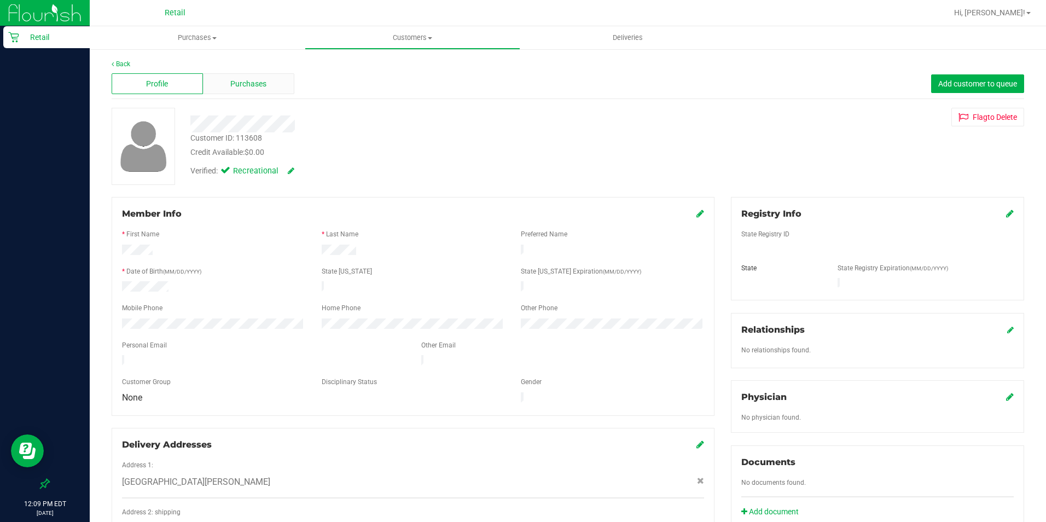
click at [255, 88] on span "Purchases" at bounding box center [248, 83] width 36 height 11
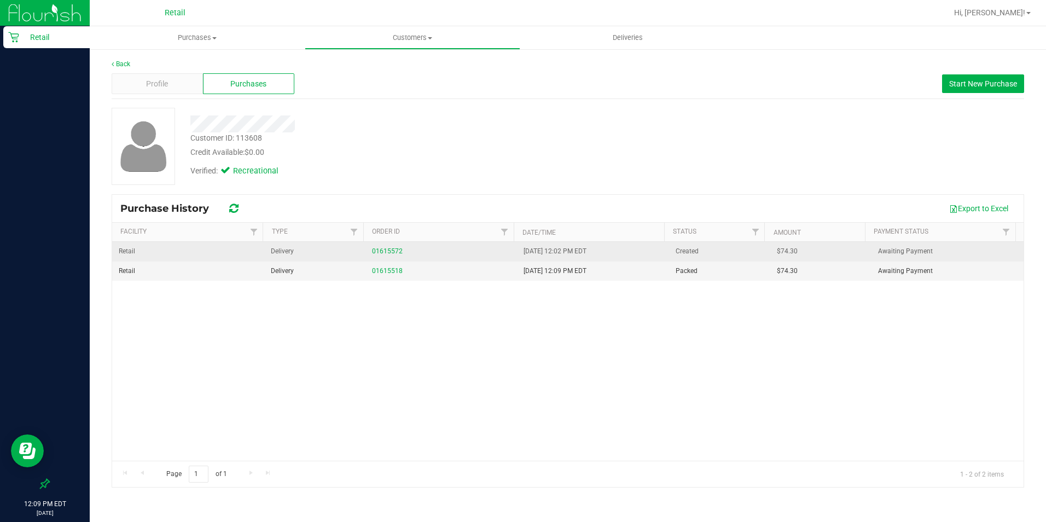
click at [389, 247] on div "01615572" at bounding box center [441, 251] width 139 height 10
click at [380, 251] on link "01615572" at bounding box center [387, 251] width 31 height 8
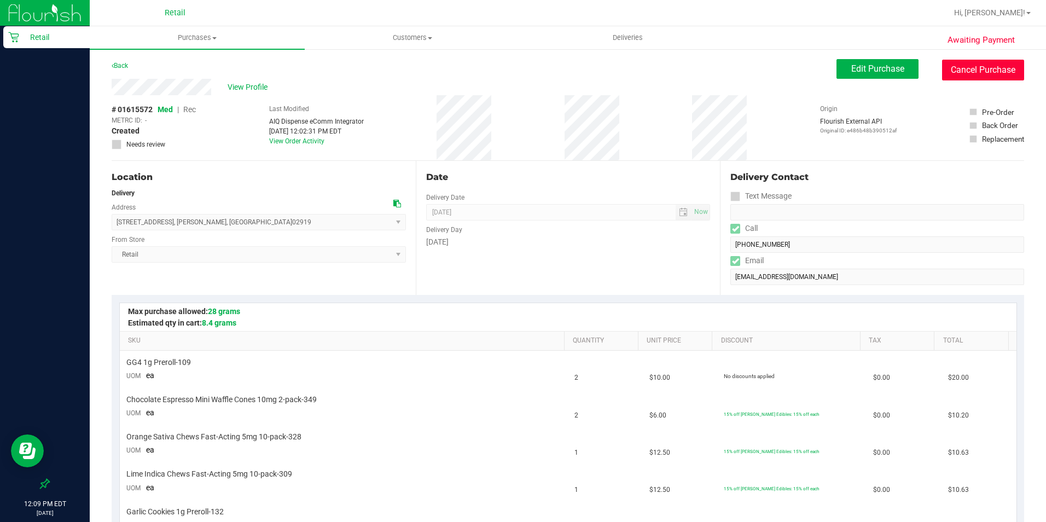
click at [979, 66] on button "Cancel Purchase" at bounding box center [983, 70] width 82 height 21
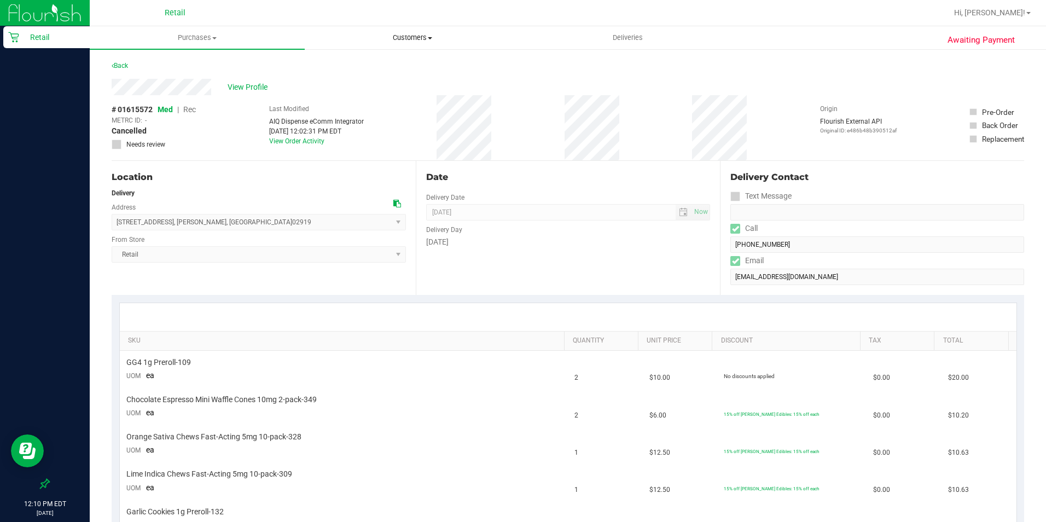
click at [429, 34] on span "Customers" at bounding box center [412, 38] width 214 height 10
click at [380, 65] on span "All customers" at bounding box center [344, 65] width 79 height 9
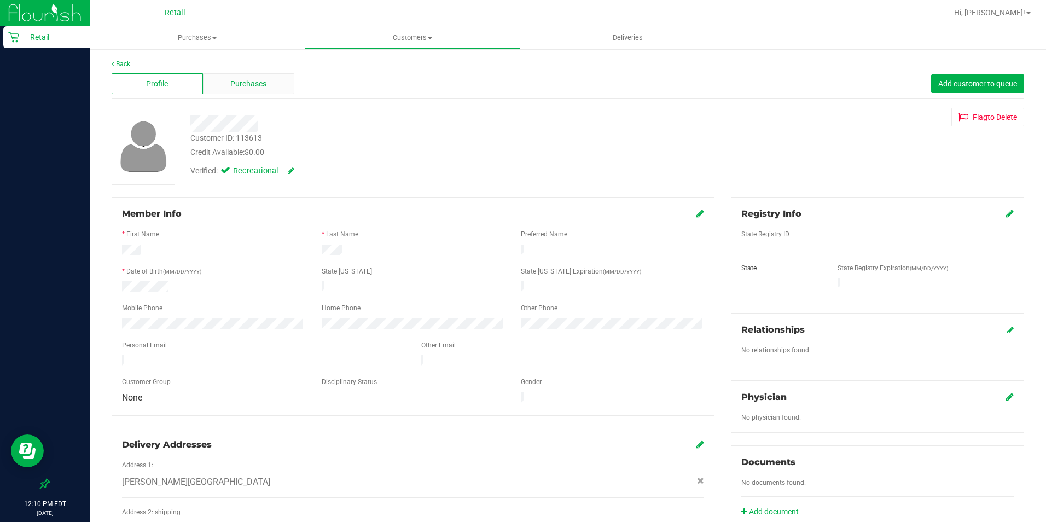
click at [245, 82] on span "Purchases" at bounding box center [248, 83] width 36 height 11
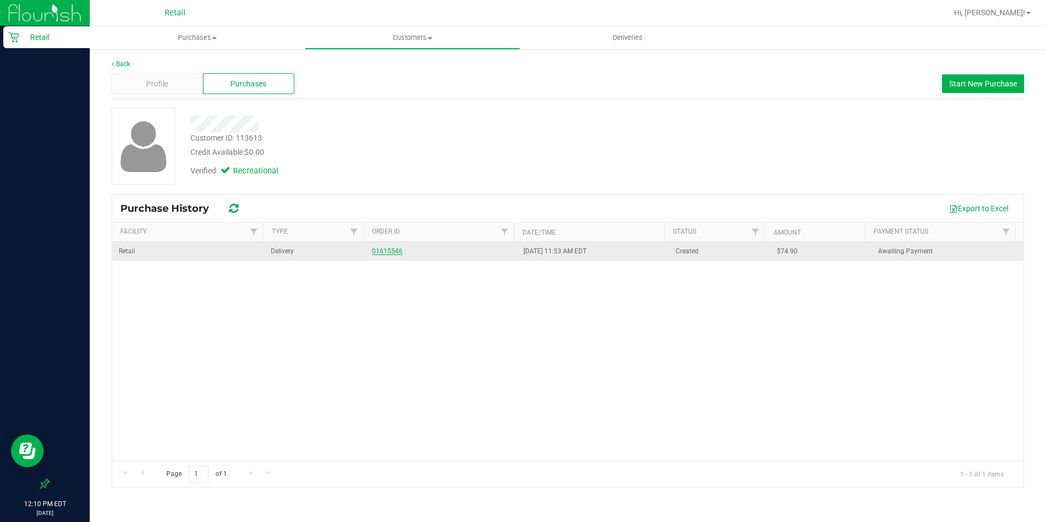
click at [388, 250] on link "01615546" at bounding box center [387, 251] width 31 height 8
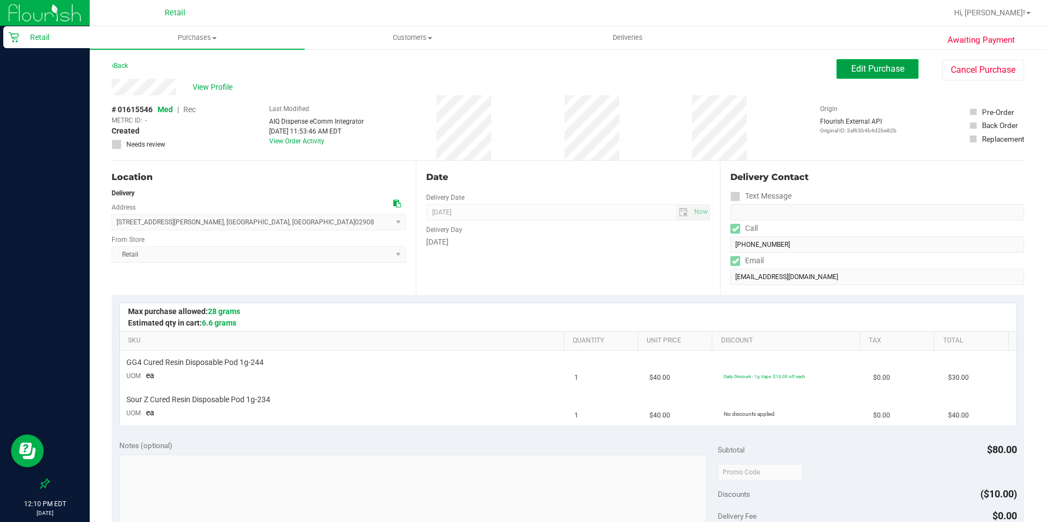
click at [842, 69] on button "Edit Purchase" at bounding box center [877, 69] width 82 height 20
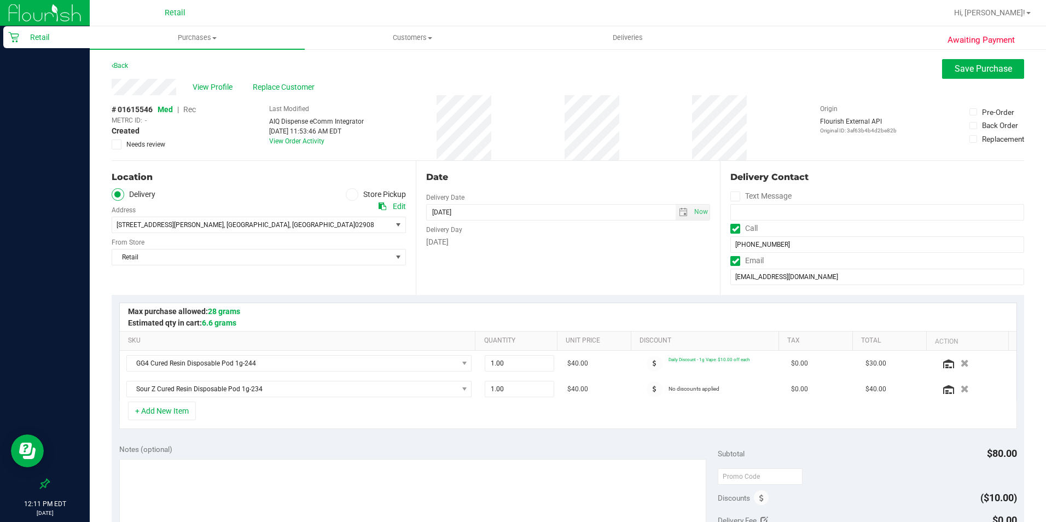
click at [188, 109] on span "Rec" at bounding box center [189, 109] width 13 height 9
click at [968, 67] on span "Save Purchase" at bounding box center [982, 68] width 57 height 10
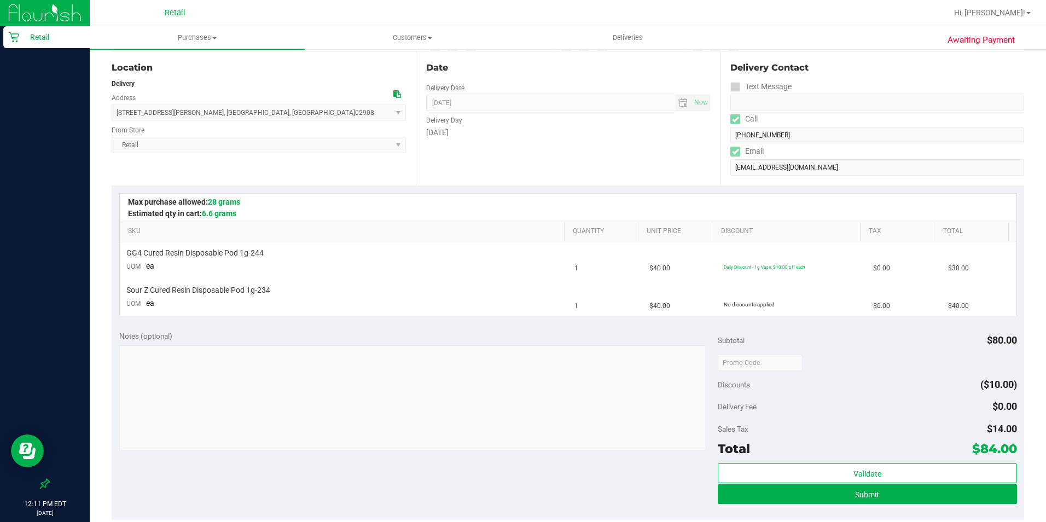
scroll to position [164, 0]
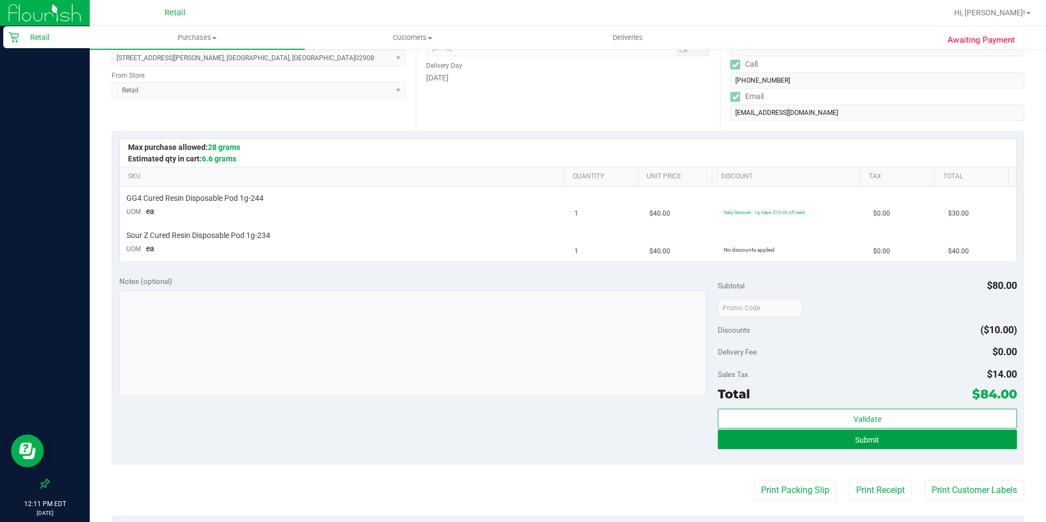
click at [881, 447] on button "Submit" at bounding box center [867, 439] width 299 height 20
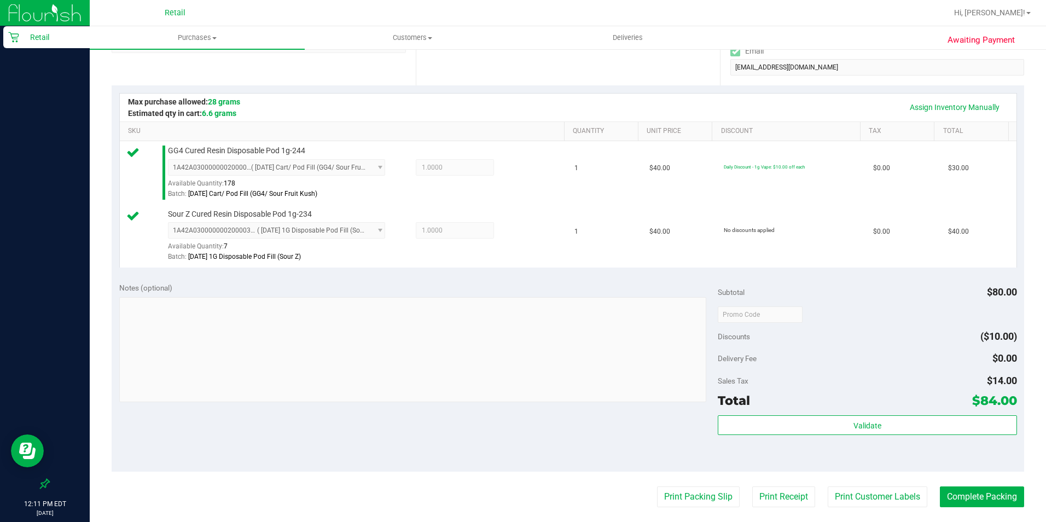
scroll to position [273, 0]
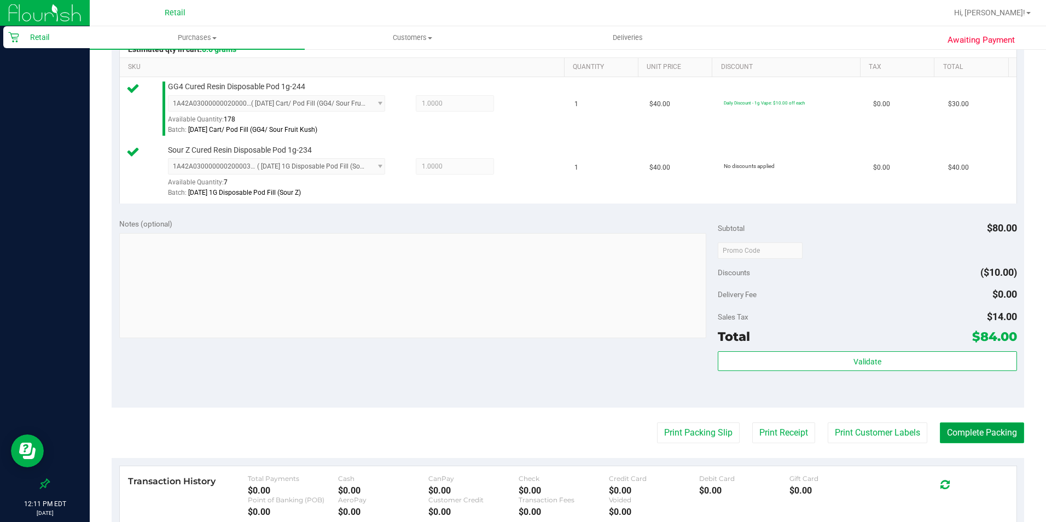
click at [965, 429] on button "Complete Packing" at bounding box center [982, 432] width 84 height 21
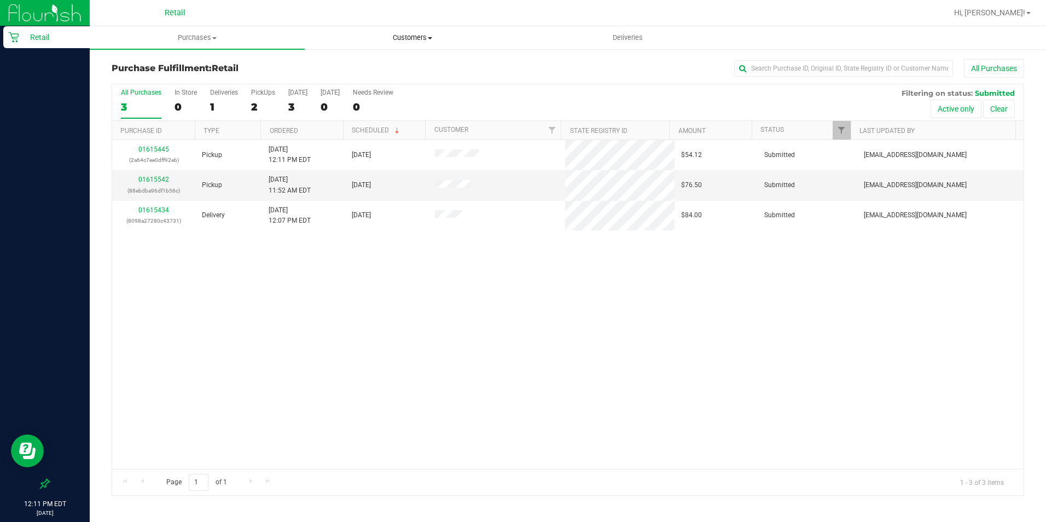
click at [410, 33] on span "Customers" at bounding box center [412, 38] width 214 height 10
click at [365, 60] on li "All customers" at bounding box center [412, 66] width 215 height 13
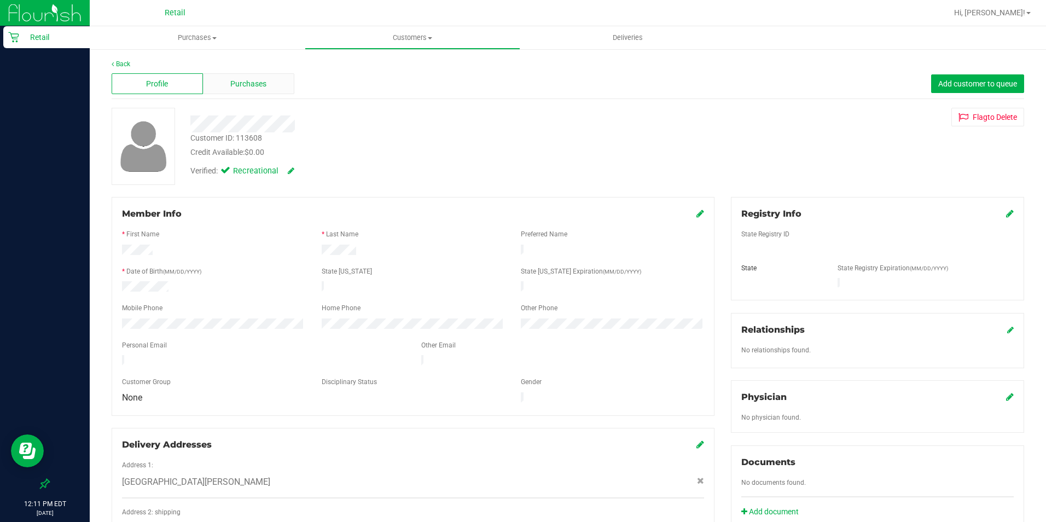
click at [258, 92] on div "Purchases" at bounding box center [248, 83] width 91 height 21
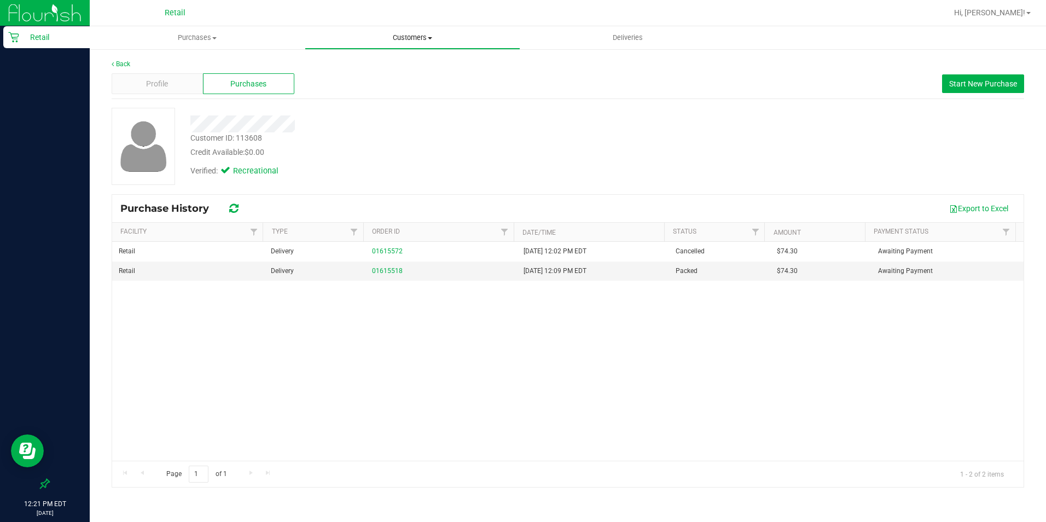
click at [422, 33] on span "Customers" at bounding box center [412, 38] width 214 height 10
click at [346, 67] on span "All customers" at bounding box center [344, 65] width 79 height 9
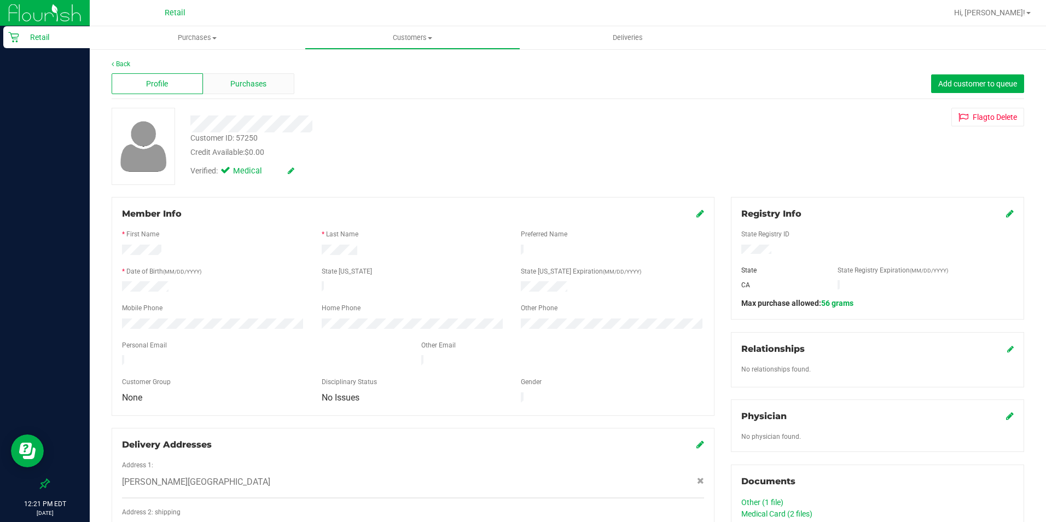
click at [264, 90] on div "Purchases" at bounding box center [248, 83] width 91 height 21
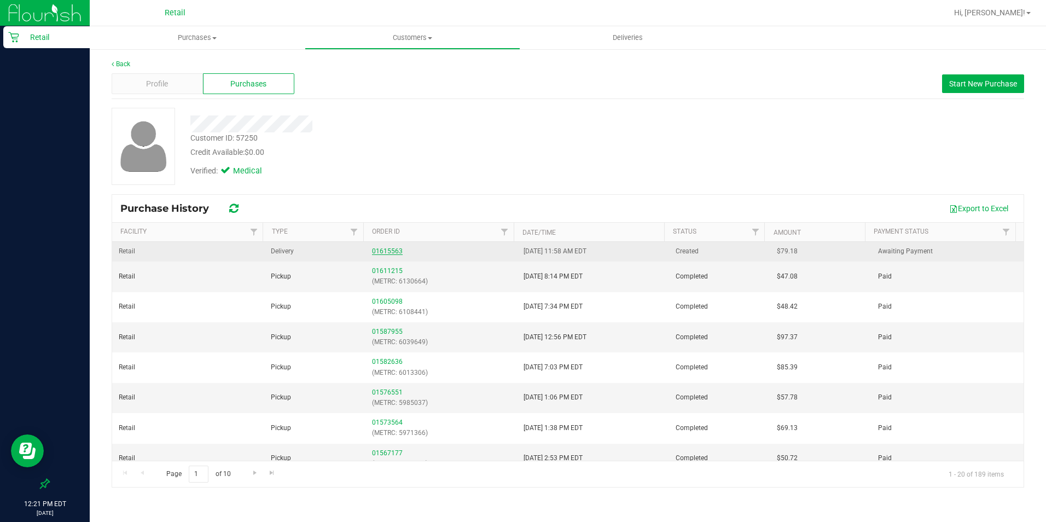
click at [380, 248] on link "01615563" at bounding box center [387, 251] width 31 height 8
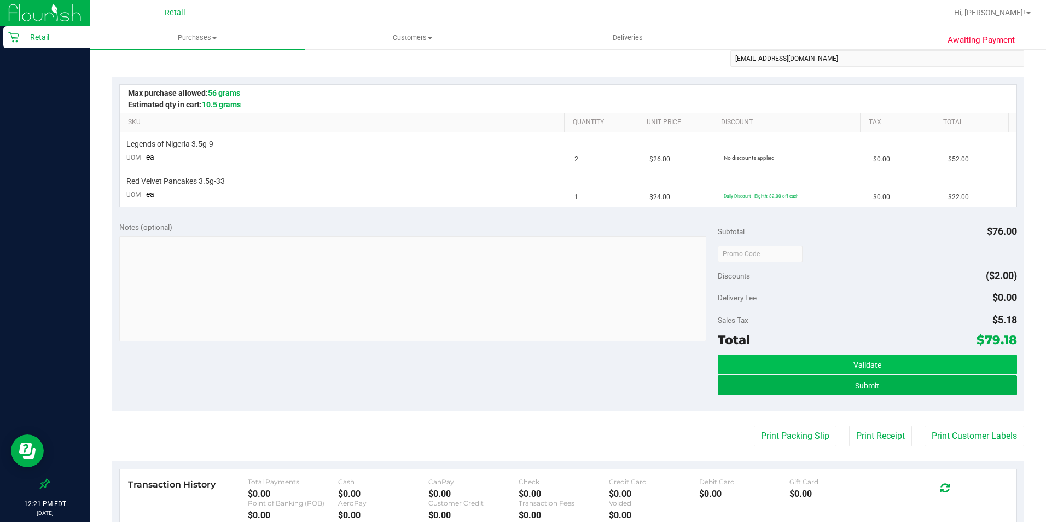
scroll to position [219, 0]
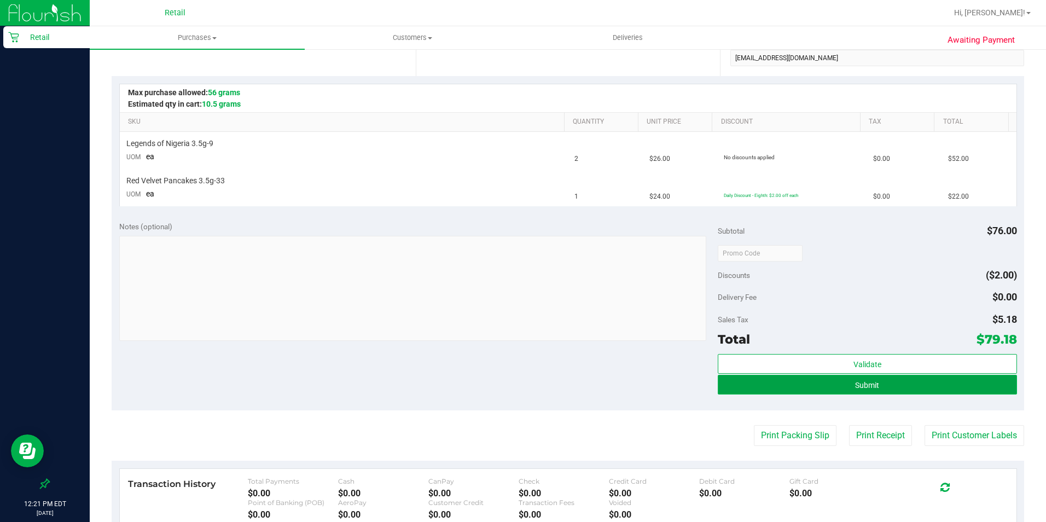
click at [918, 381] on button "Submit" at bounding box center [867, 385] width 299 height 20
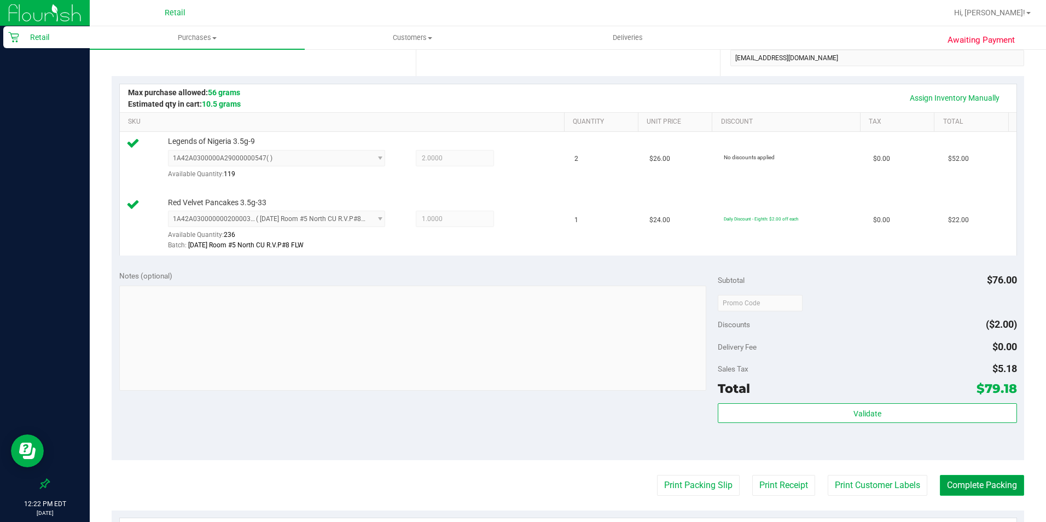
click at [966, 490] on button "Complete Packing" at bounding box center [982, 485] width 84 height 21
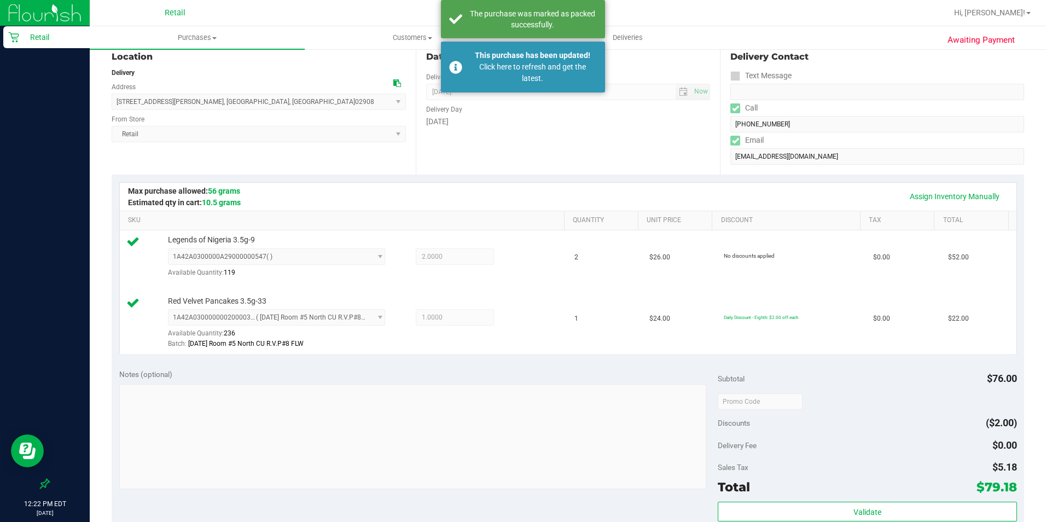
scroll to position [0, 0]
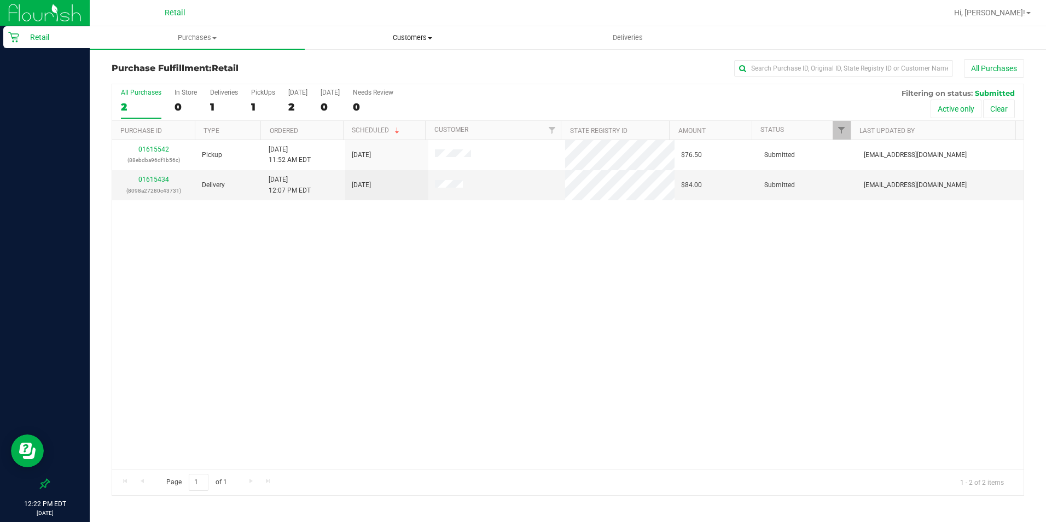
click at [428, 45] on uib-tab-heading "Customers All customers Add a new customer All physicians" at bounding box center [412, 38] width 214 height 22
click at [358, 73] on li "Add a new customer" at bounding box center [412, 79] width 215 height 13
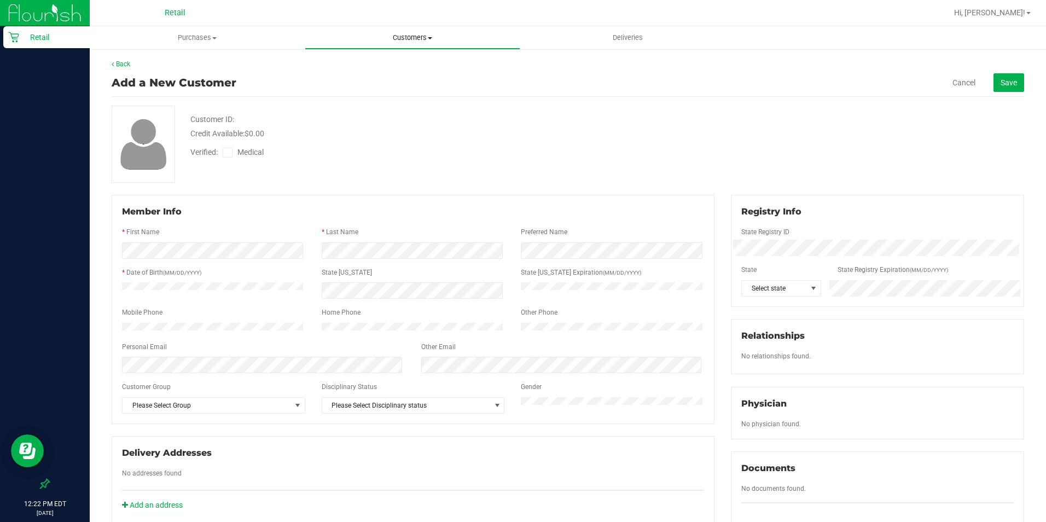
click at [418, 36] on span "Customers" at bounding box center [412, 38] width 214 height 10
click at [427, 40] on span "Customers" at bounding box center [412, 38] width 215 height 10
click at [414, 41] on span "Customers" at bounding box center [412, 38] width 215 height 10
click at [347, 66] on span "All customers" at bounding box center [344, 65] width 79 height 9
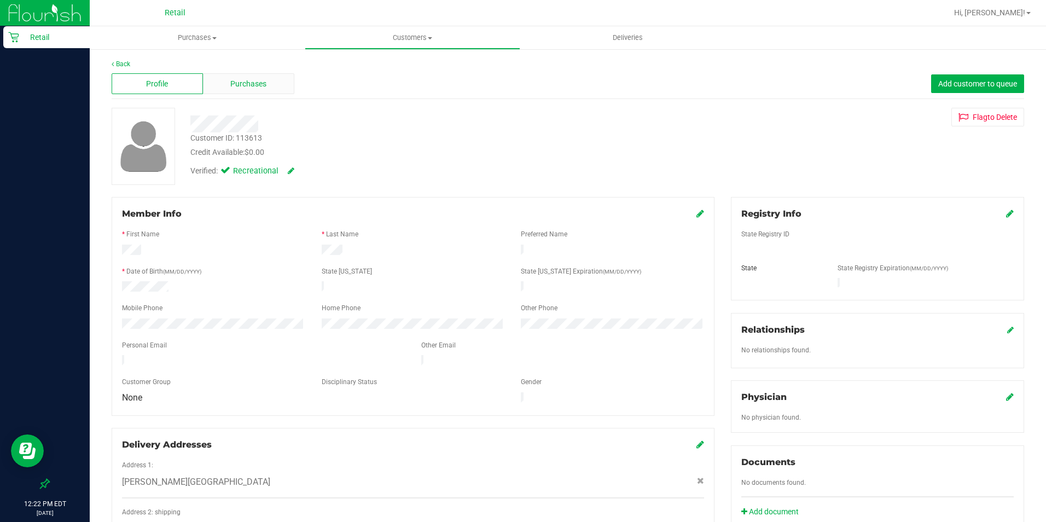
click at [252, 89] on span "Purchases" at bounding box center [248, 83] width 36 height 11
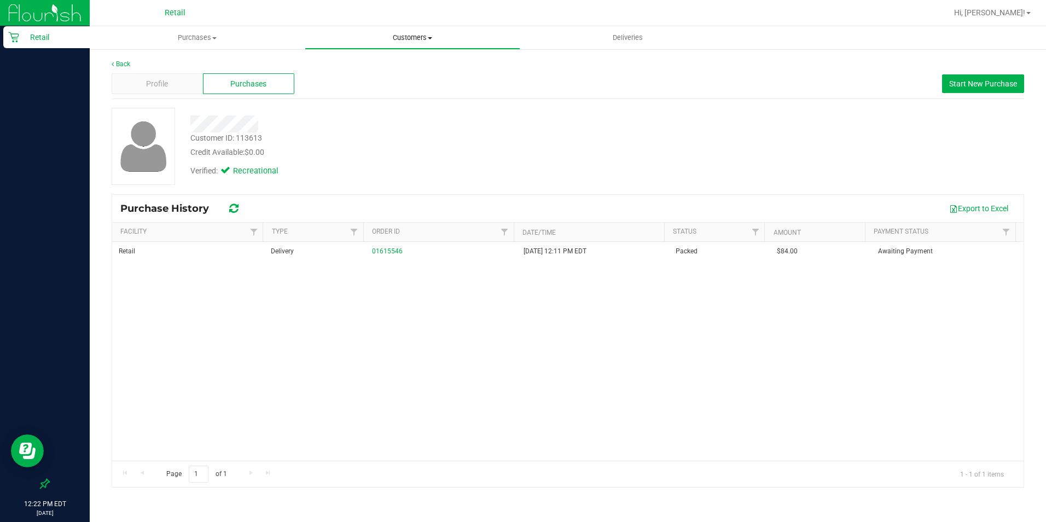
click at [404, 36] on span "Customers" at bounding box center [412, 38] width 214 height 10
click at [342, 67] on span "All customers" at bounding box center [344, 65] width 79 height 9
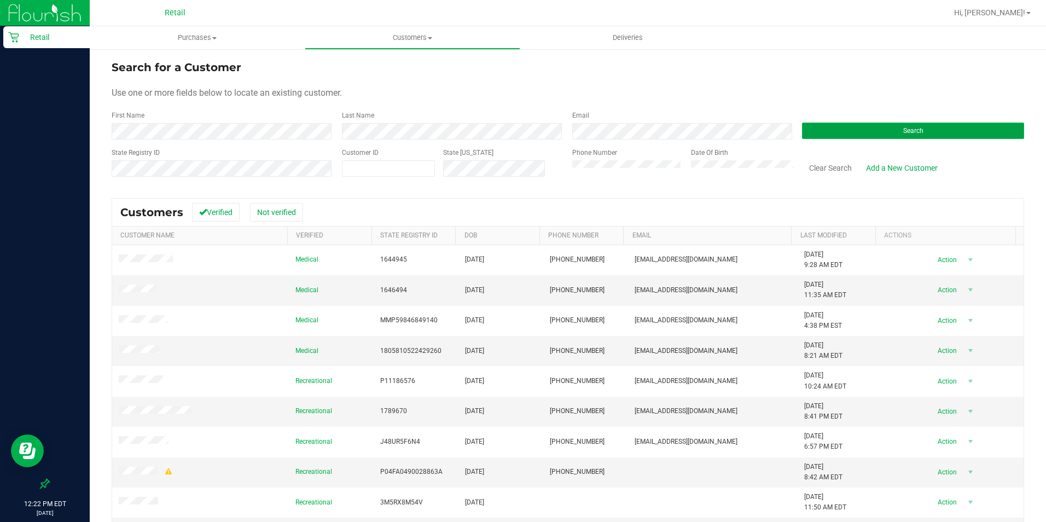
click at [874, 126] on button "Search" at bounding box center [913, 131] width 222 height 16
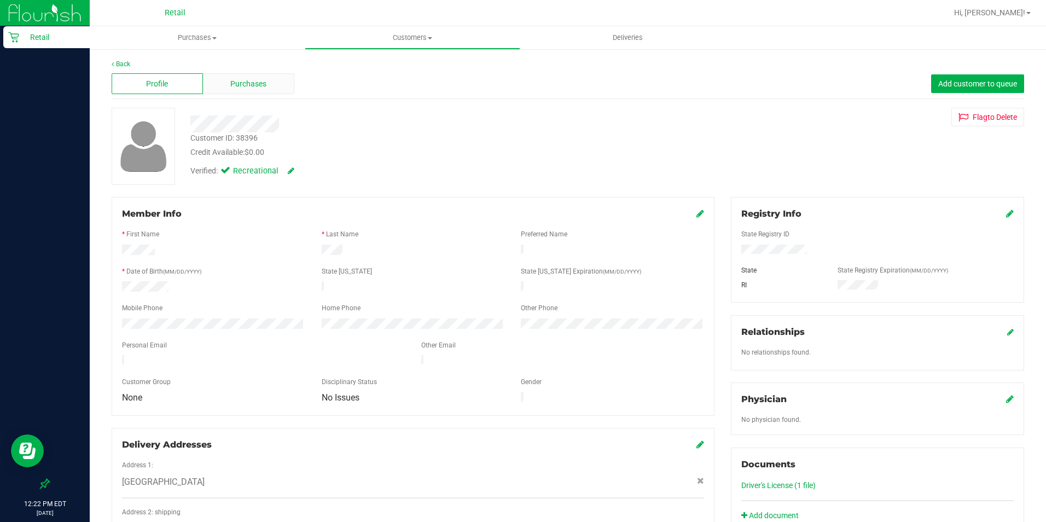
click at [255, 86] on span "Purchases" at bounding box center [248, 83] width 36 height 11
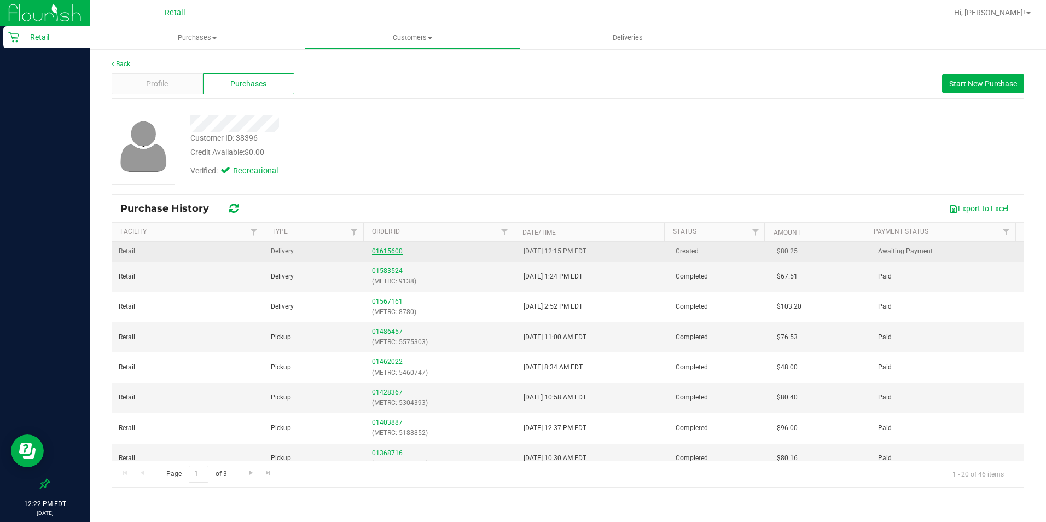
click at [387, 248] on link "01615600" at bounding box center [387, 251] width 31 height 8
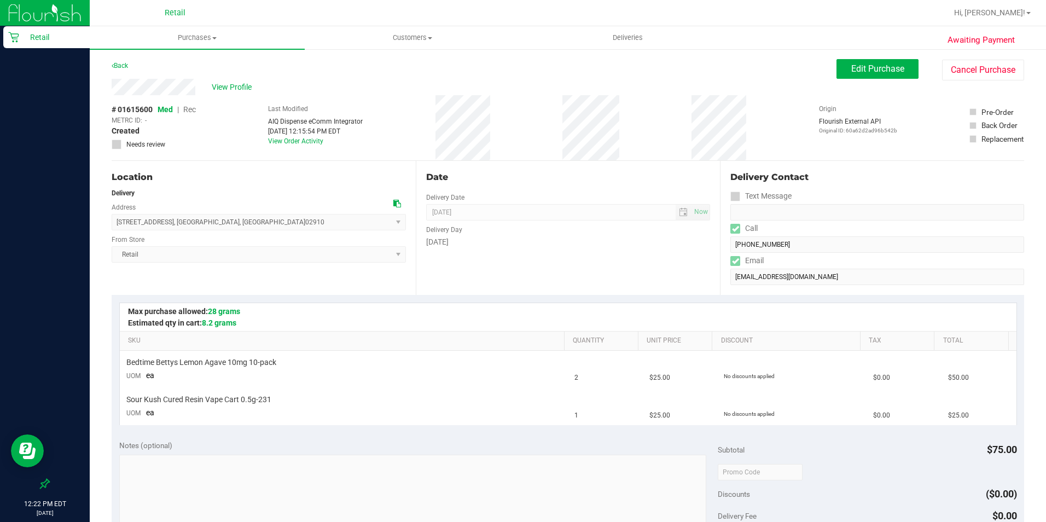
click at [852, 59] on div "Awaiting Payment Back Edit Purchase Cancel Purchase View Profile # 01615600 Med…" at bounding box center [568, 477] width 956 height 858
click at [851, 66] on span "Edit Purchase" at bounding box center [877, 68] width 53 height 10
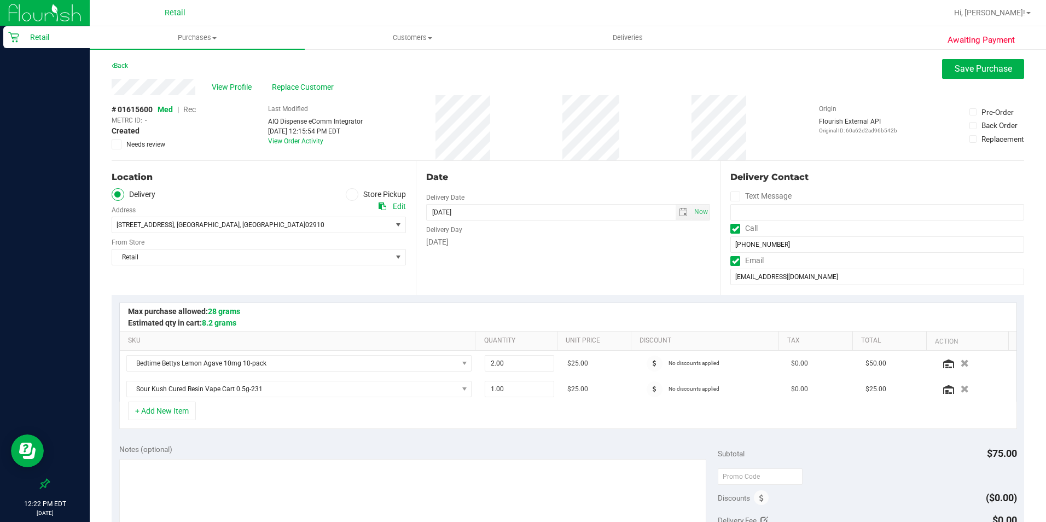
click at [194, 111] on span "Rec" at bounding box center [189, 109] width 13 height 9
click at [971, 78] on button "Save Purchase" at bounding box center [983, 69] width 82 height 20
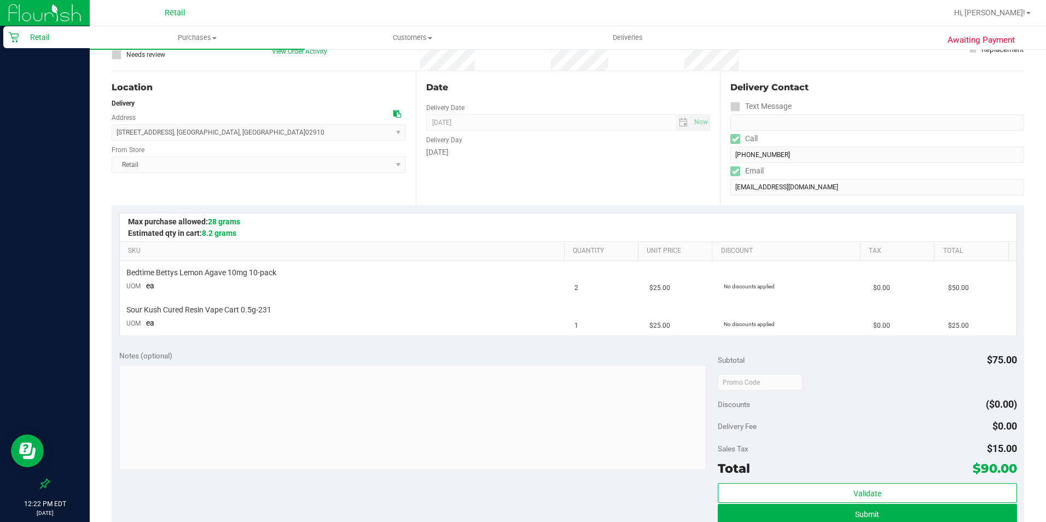
scroll to position [273, 0]
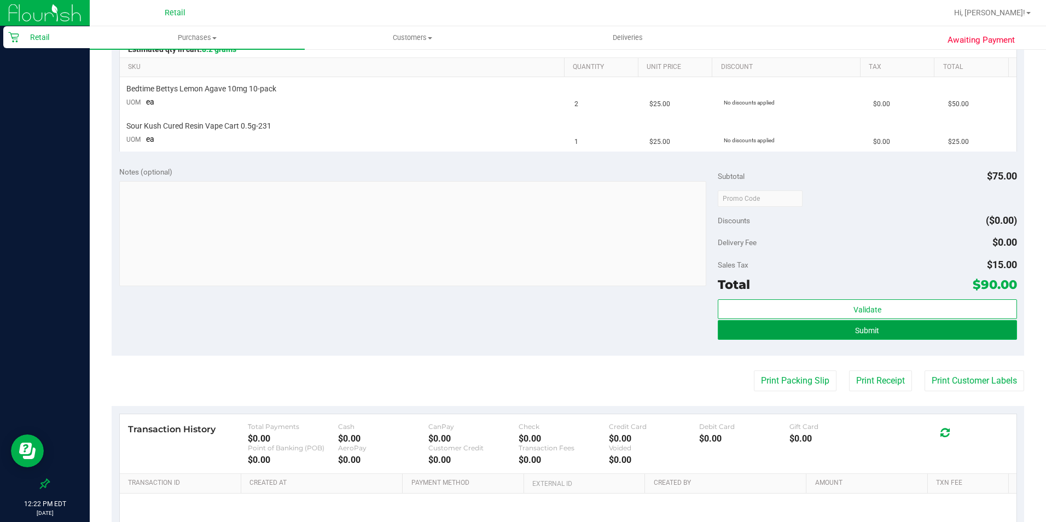
click at [905, 323] on button "Submit" at bounding box center [867, 330] width 299 height 20
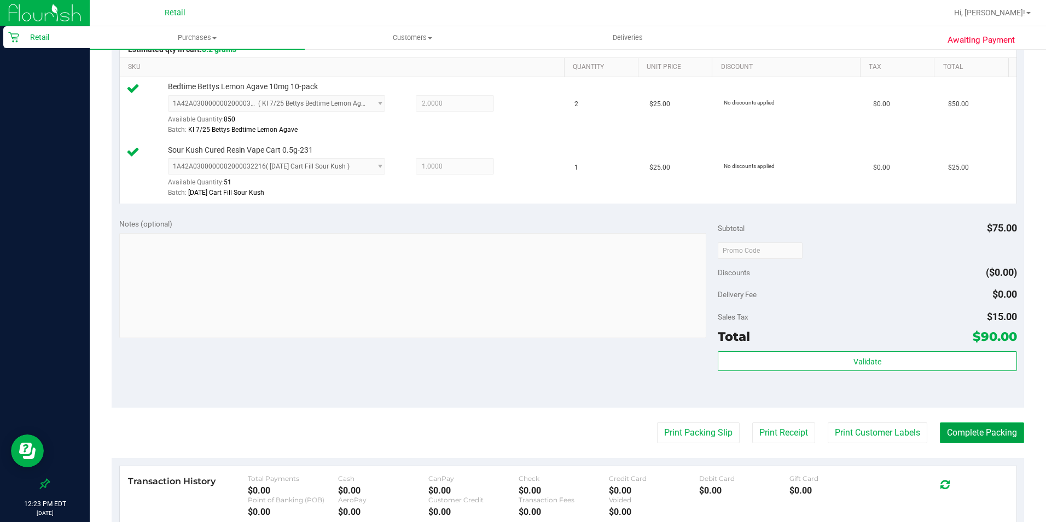
click at [966, 440] on button "Complete Packing" at bounding box center [982, 432] width 84 height 21
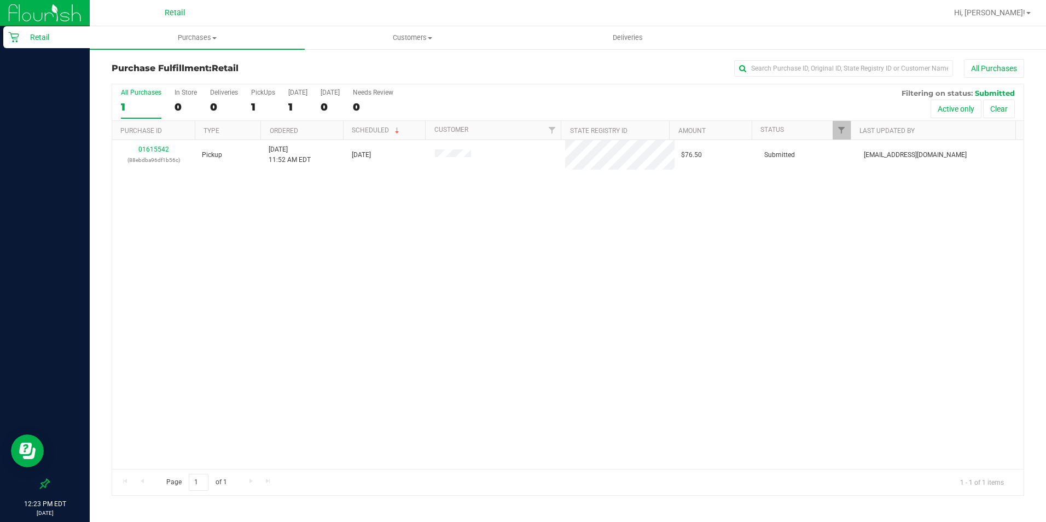
click at [442, 25] on nav "Retail Hi, [PERSON_NAME]!" at bounding box center [568, 13] width 956 height 26
click at [419, 32] on uib-tab-heading "Customers All customers Add a new customer All physicians" at bounding box center [412, 38] width 214 height 22
click at [365, 66] on span "All customers" at bounding box center [344, 65] width 79 height 9
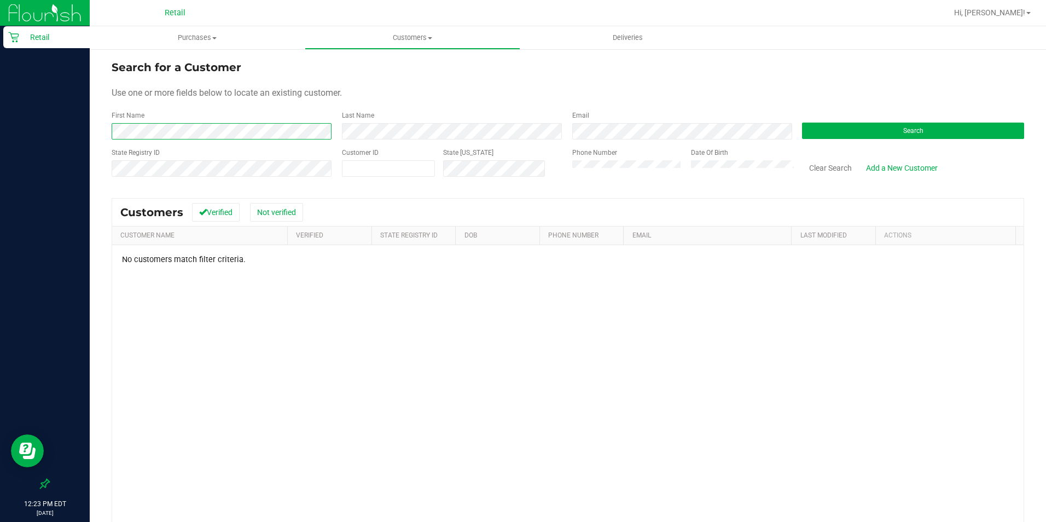
click at [0, 149] on html "Retail 12:23 PM EDT [DATE] 08/21 Retail Hi, [PERSON_NAME]! Purchases Summary of…" at bounding box center [523, 261] width 1046 height 522
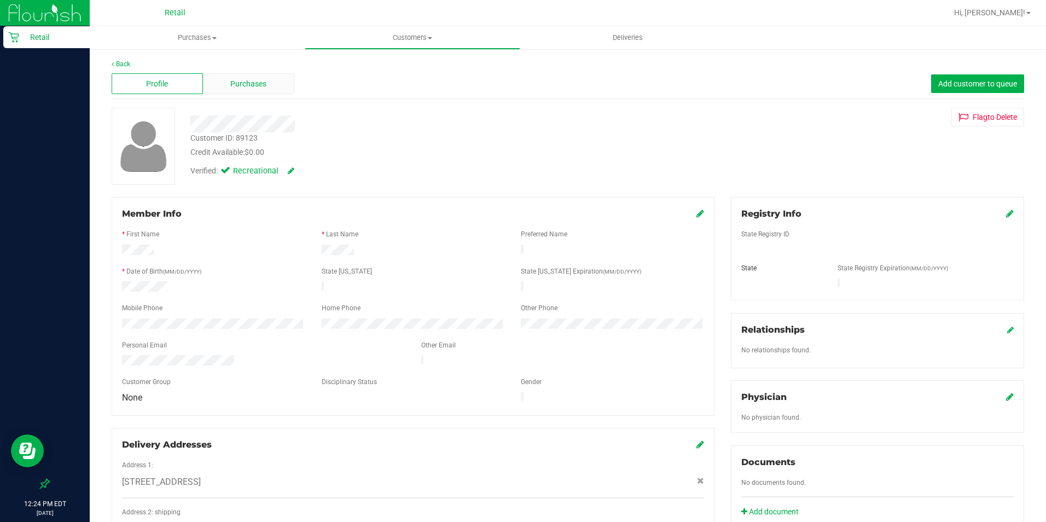
click at [267, 85] on div "Purchases" at bounding box center [248, 83] width 91 height 21
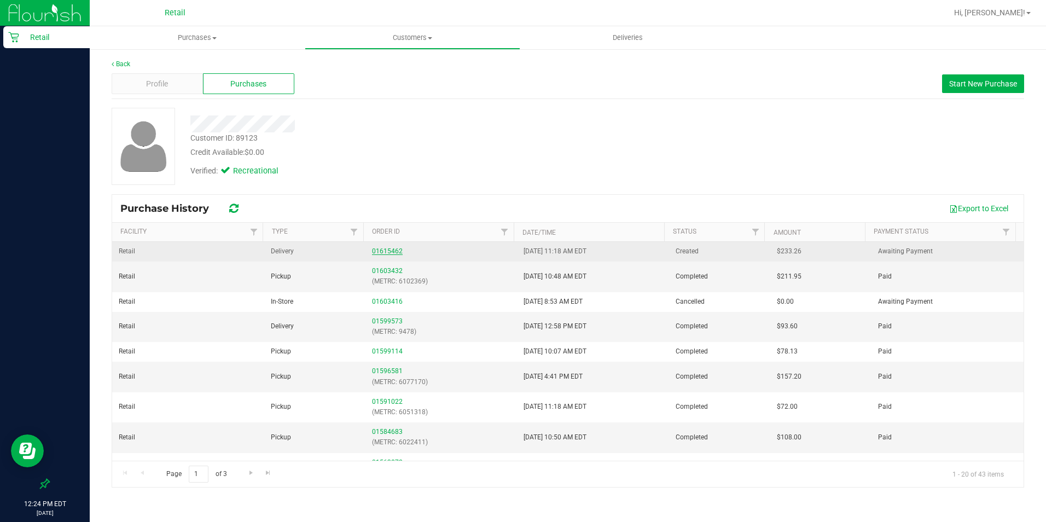
click at [385, 248] on link "01615462" at bounding box center [387, 251] width 31 height 8
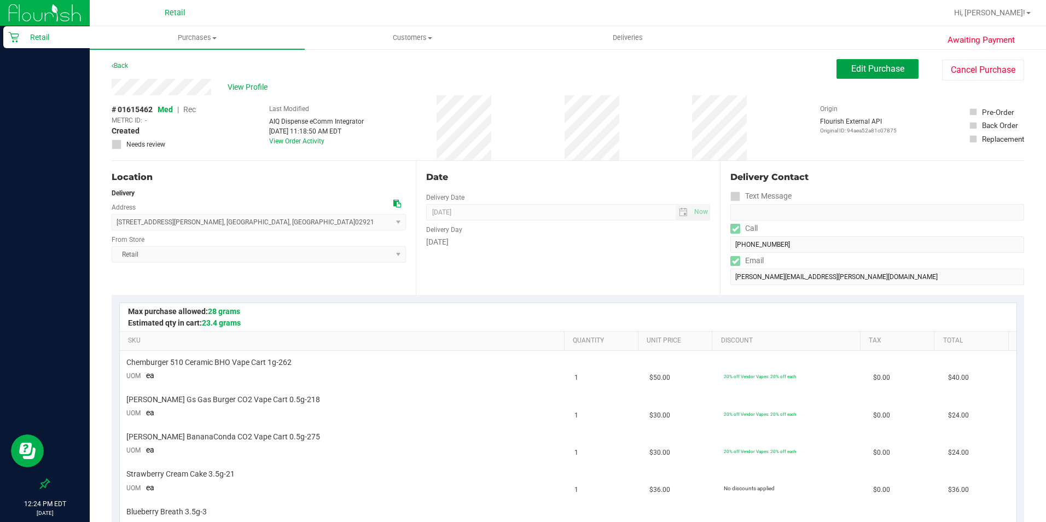
click at [873, 69] on span "Edit Purchase" at bounding box center [877, 68] width 53 height 10
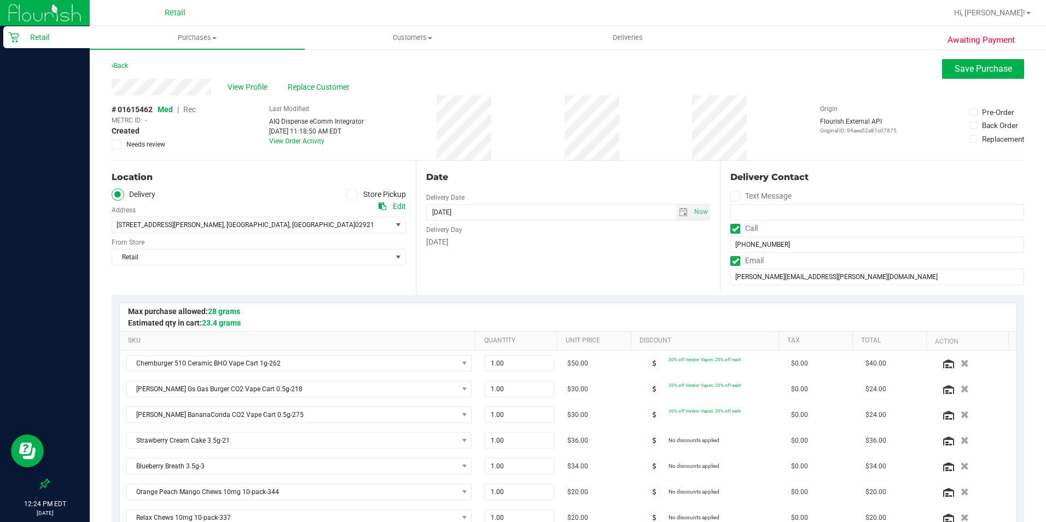
click at [188, 110] on span "Rec" at bounding box center [189, 109] width 13 height 9
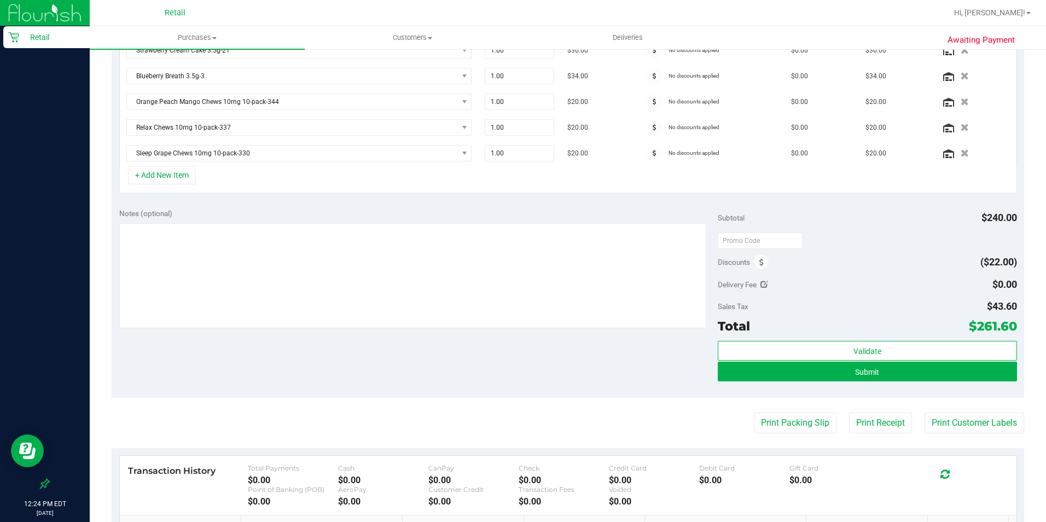
scroll to position [438, 0]
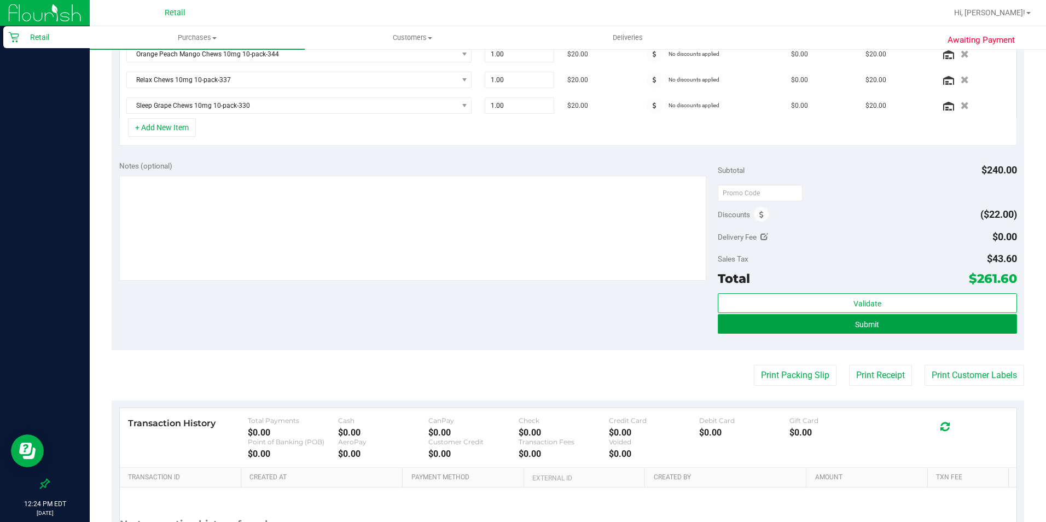
click at [862, 321] on span "Submit" at bounding box center [867, 324] width 24 height 9
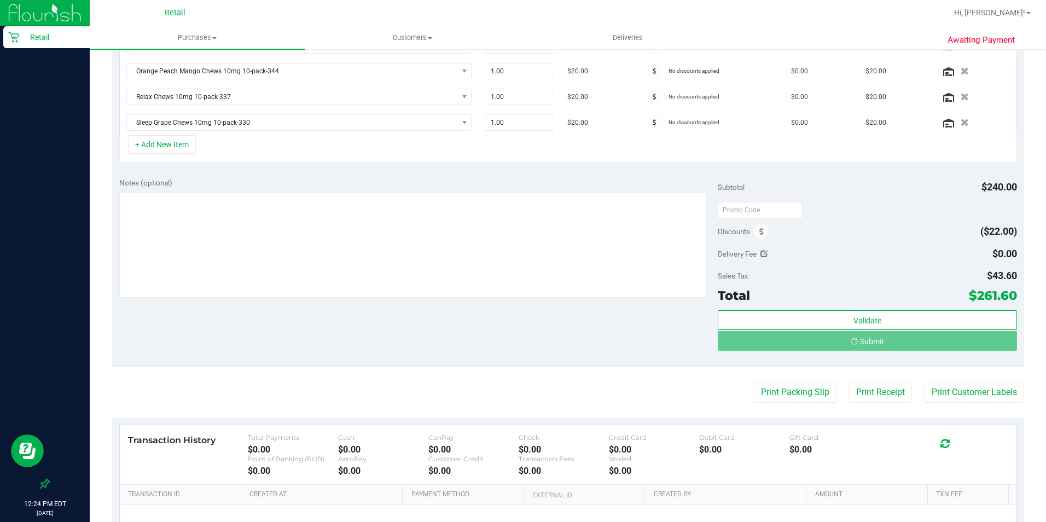
scroll to position [404, 0]
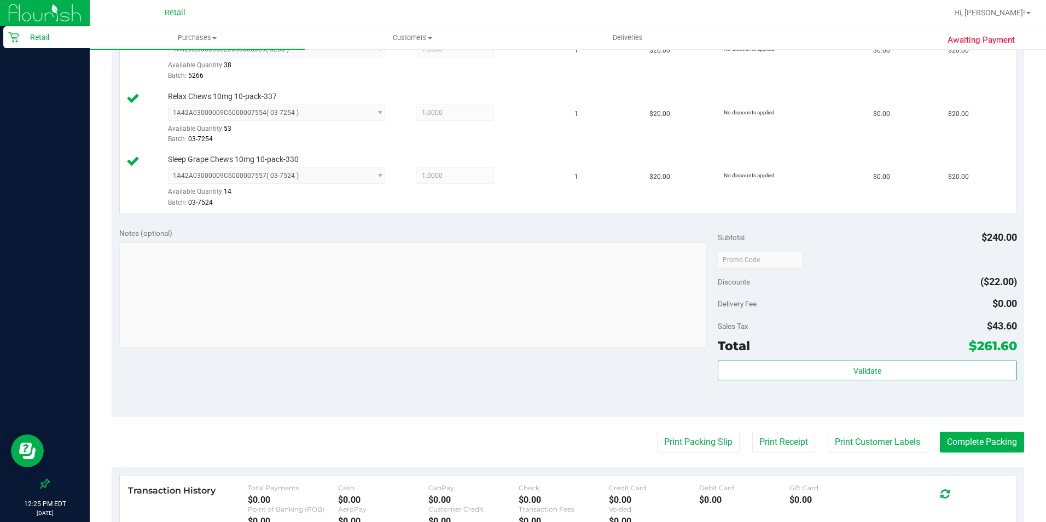
scroll to position [711, 0]
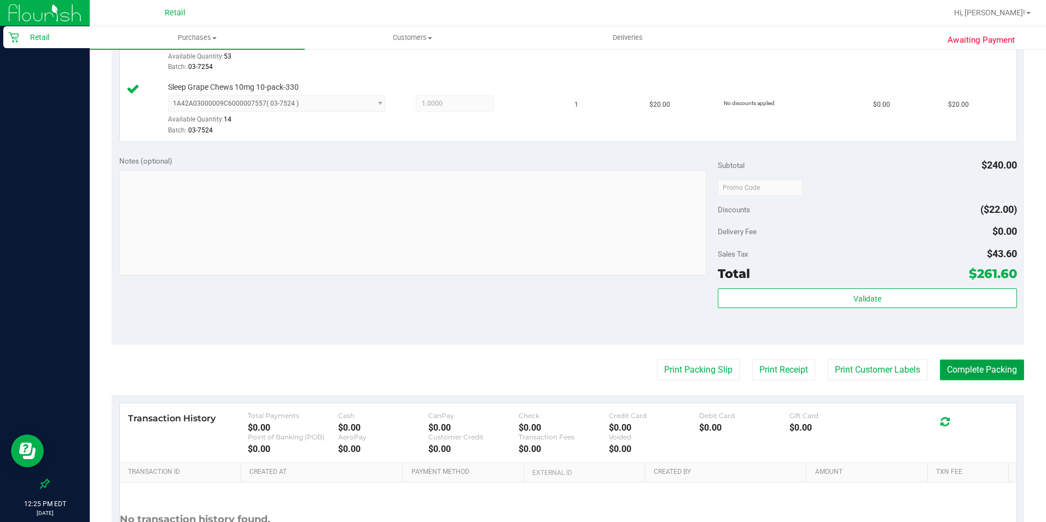
click at [974, 365] on button "Complete Packing" at bounding box center [982, 369] width 84 height 21
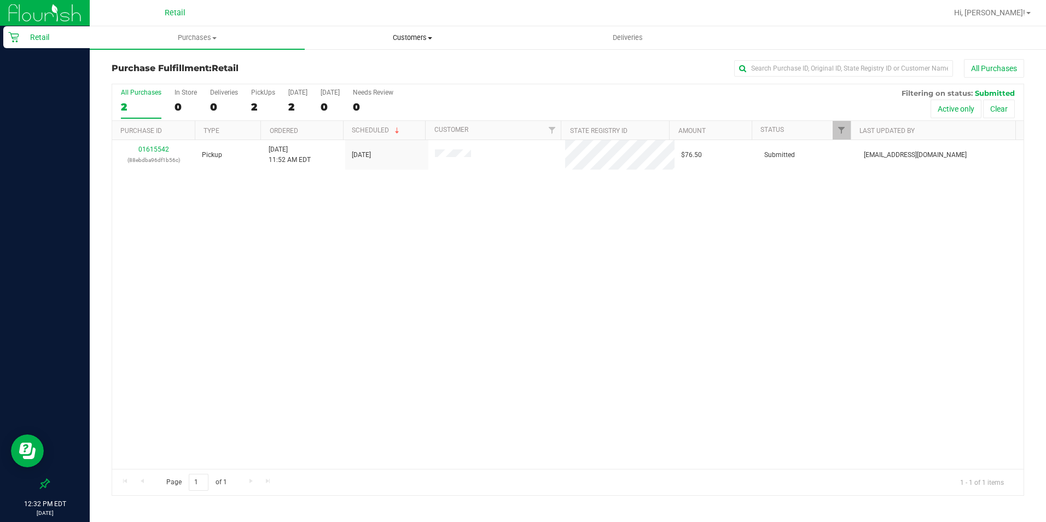
click at [406, 45] on uib-tab-heading "Customers All customers Add a new customer All physicians" at bounding box center [412, 38] width 214 height 22
click at [354, 64] on span "All customers" at bounding box center [344, 65] width 79 height 9
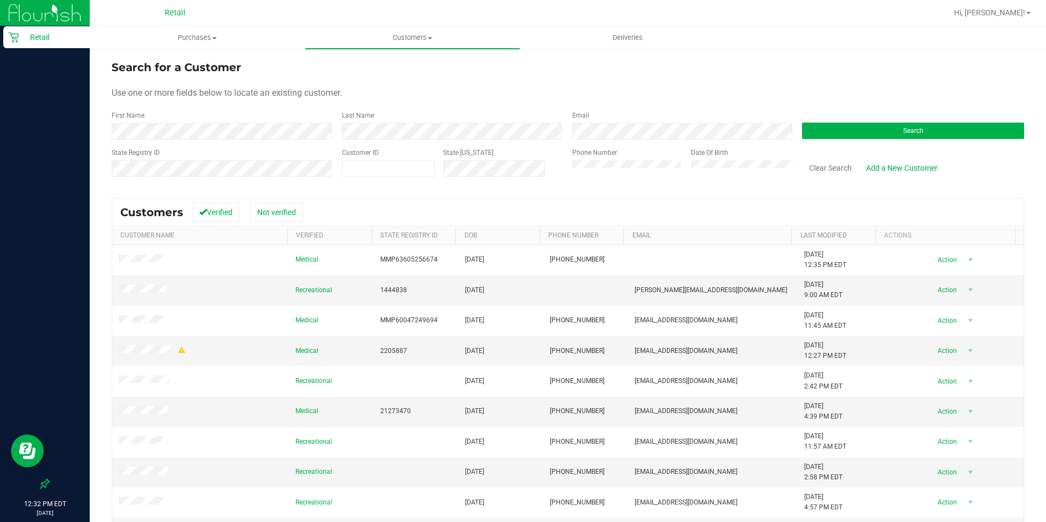
click at [287, 139] on form "Search for a Customer Use one or more fields below to locate an existing custom…" at bounding box center [568, 122] width 912 height 127
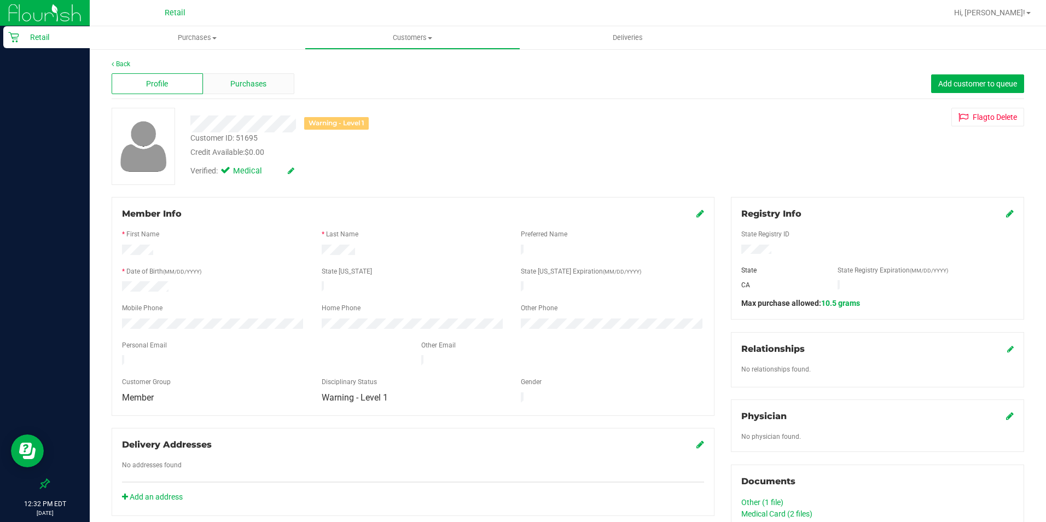
click at [248, 88] on span "Purchases" at bounding box center [248, 83] width 36 height 11
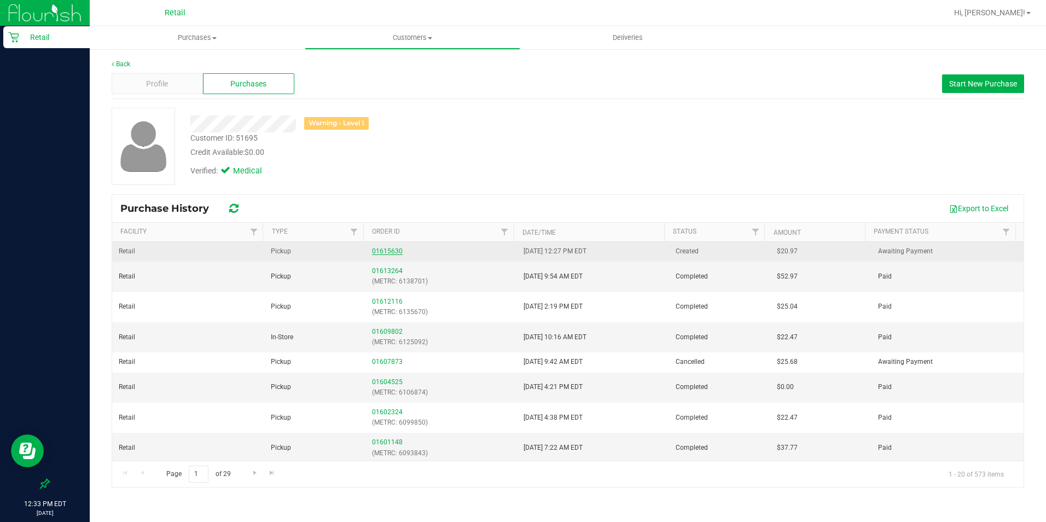
click at [377, 248] on link "01615630" at bounding box center [387, 251] width 31 height 8
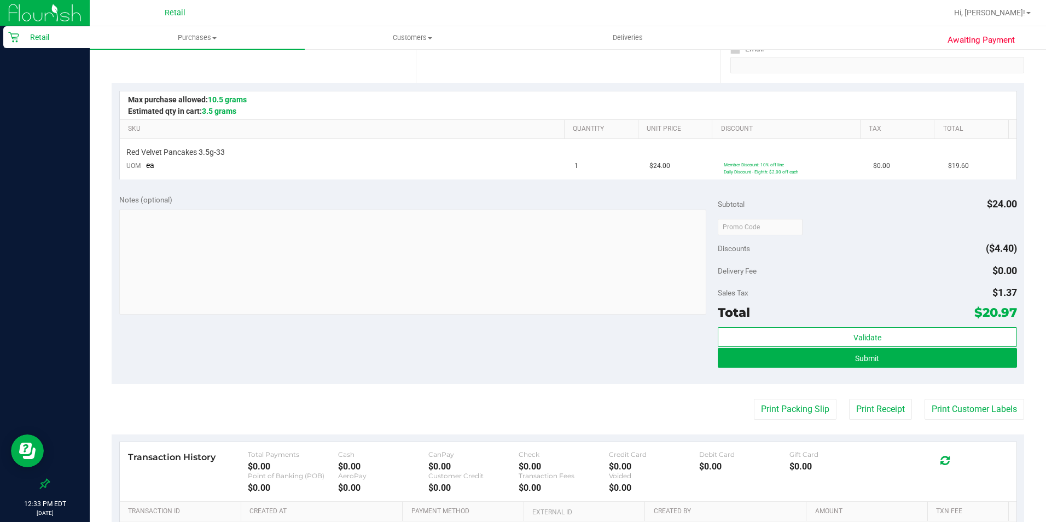
scroll to position [219, 0]
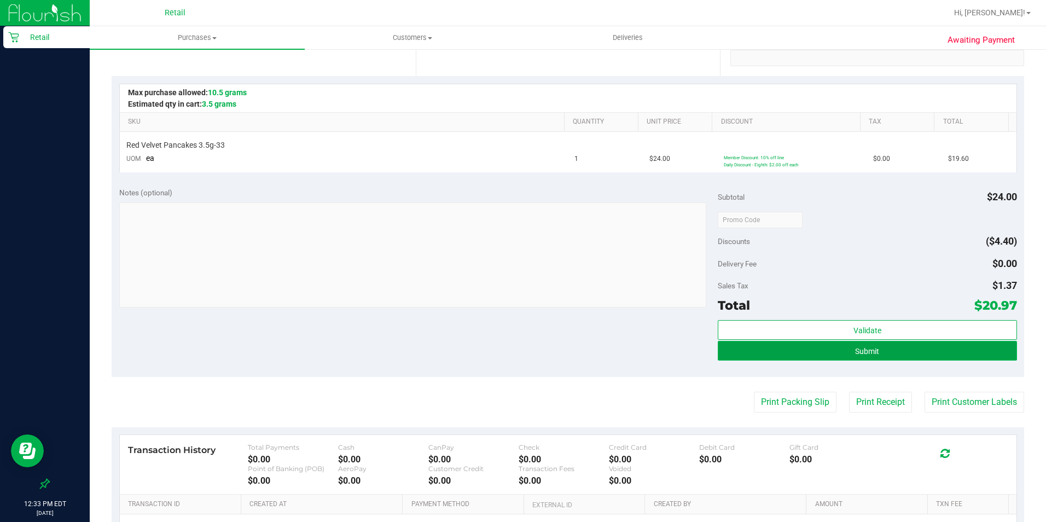
click at [865, 349] on span "Submit" at bounding box center [867, 351] width 24 height 9
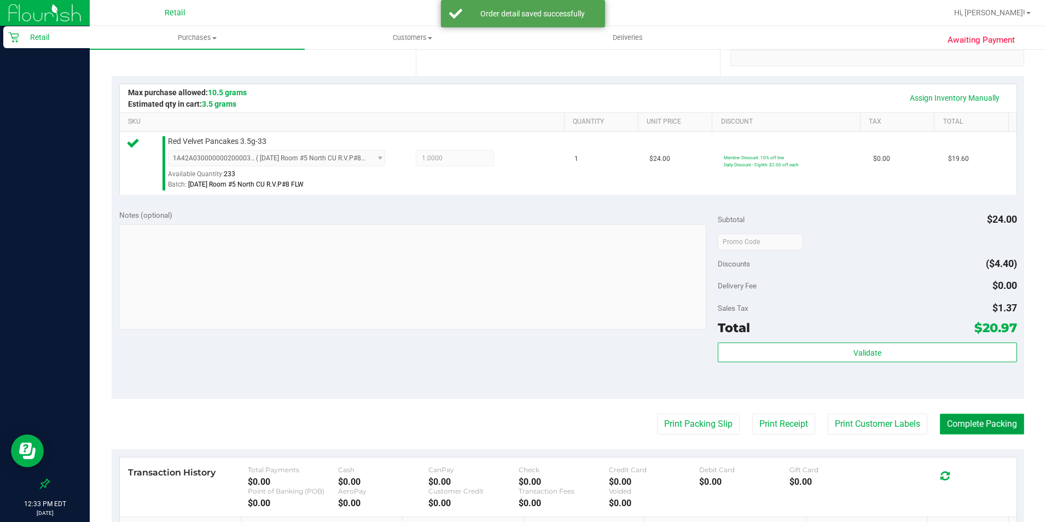
click at [954, 417] on button "Complete Packing" at bounding box center [982, 423] width 84 height 21
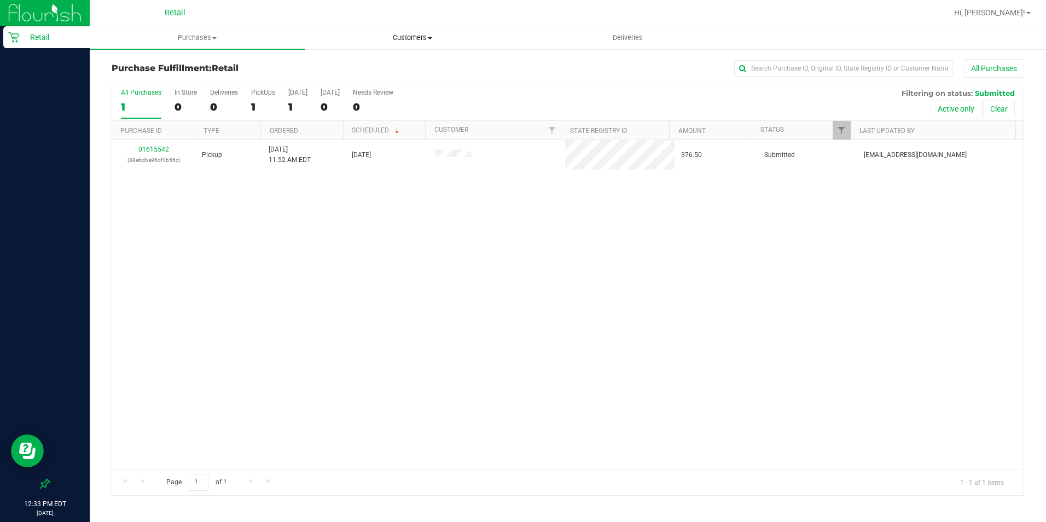
click at [428, 36] on span "Customers" at bounding box center [412, 38] width 214 height 10
click at [360, 60] on li "All customers" at bounding box center [412, 66] width 215 height 13
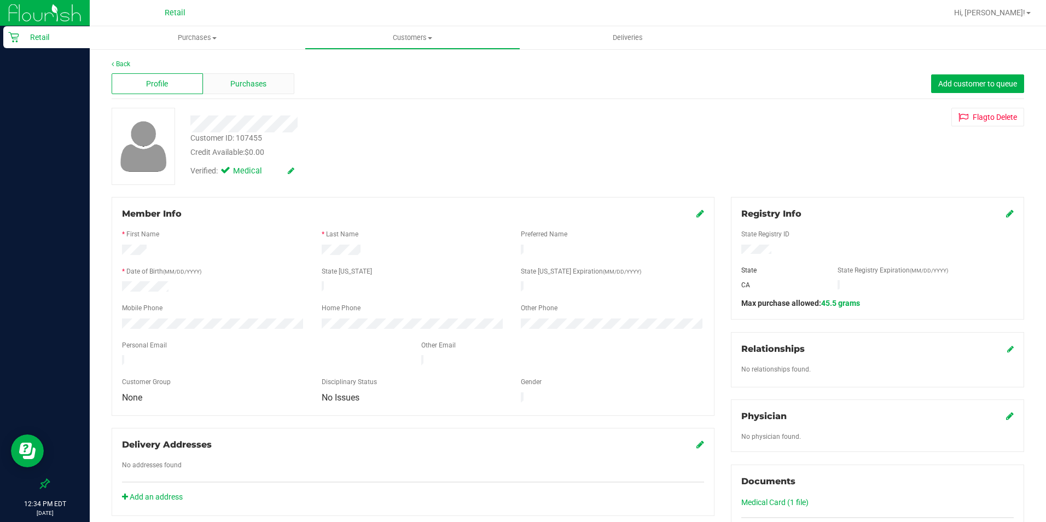
click at [258, 84] on span "Purchases" at bounding box center [248, 83] width 36 height 11
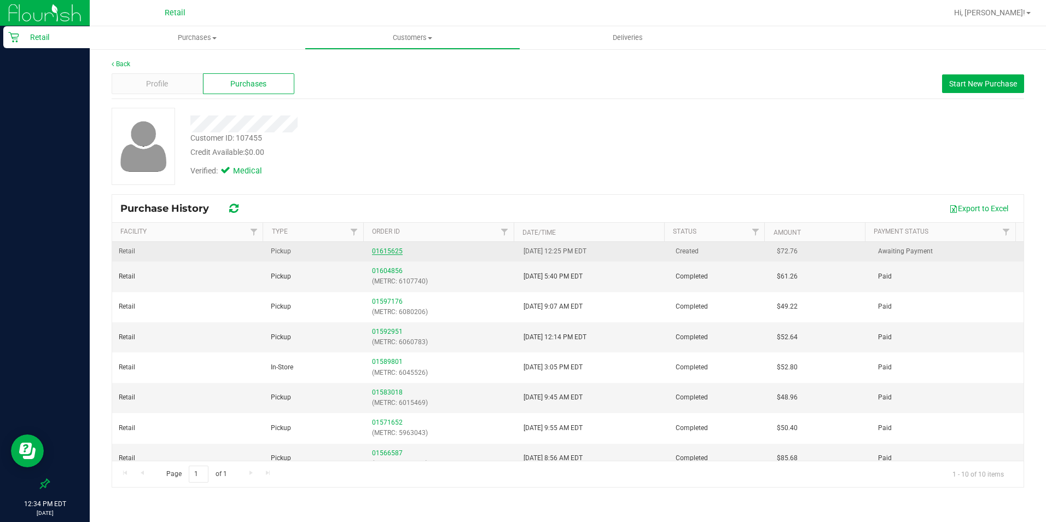
click at [389, 253] on link "01615625" at bounding box center [387, 251] width 31 height 8
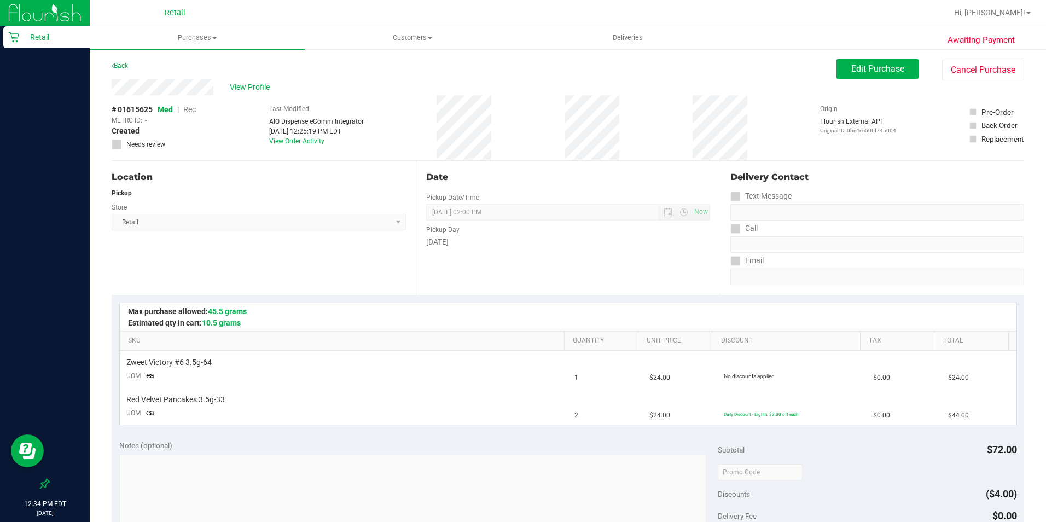
scroll to position [273, 0]
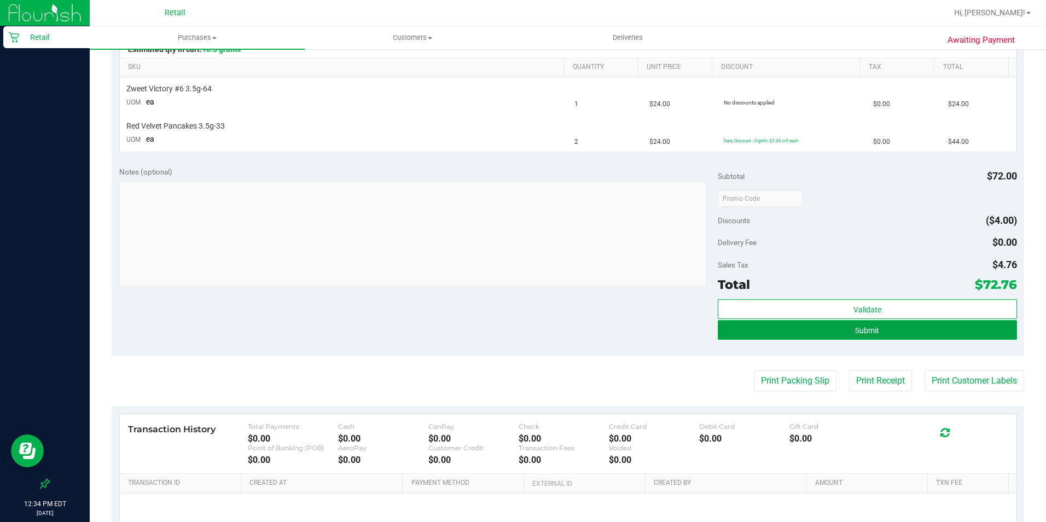
click at [928, 324] on button "Submit" at bounding box center [867, 330] width 299 height 20
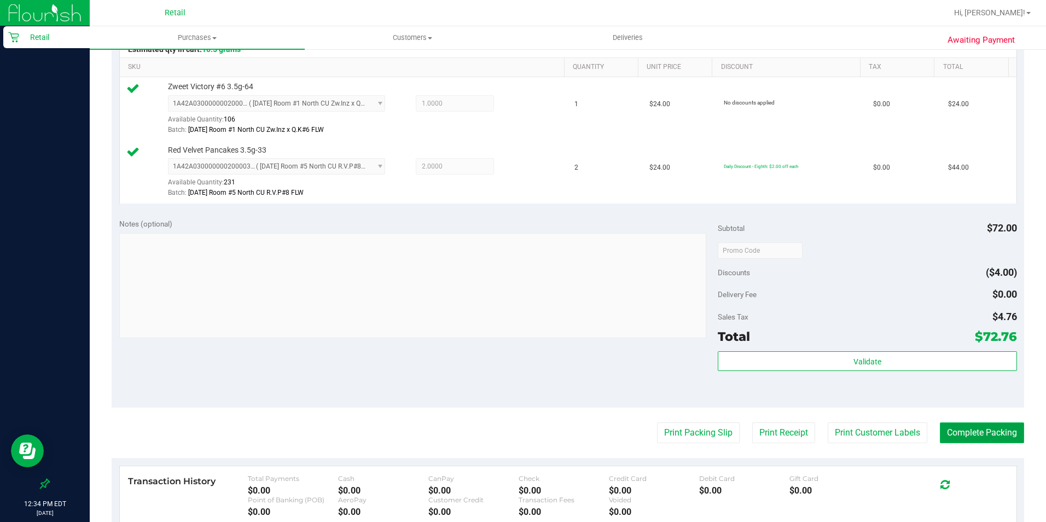
click at [971, 422] on button "Complete Packing" at bounding box center [982, 432] width 84 height 21
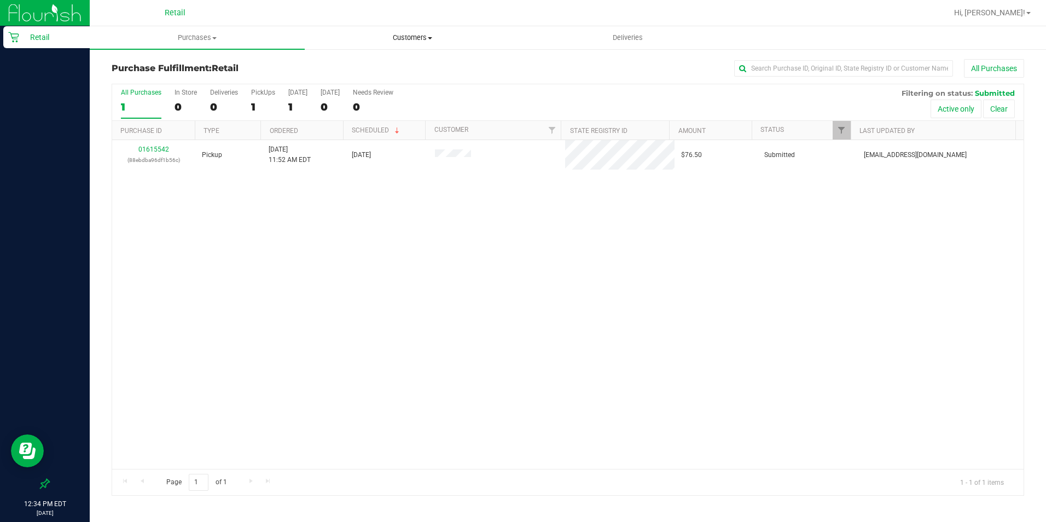
drag, startPoint x: 449, startPoint y: 36, endPoint x: 429, endPoint y: 49, distance: 24.4
click at [449, 36] on span "Customers" at bounding box center [412, 38] width 214 height 10
click at [374, 65] on span "All customers" at bounding box center [344, 65] width 79 height 9
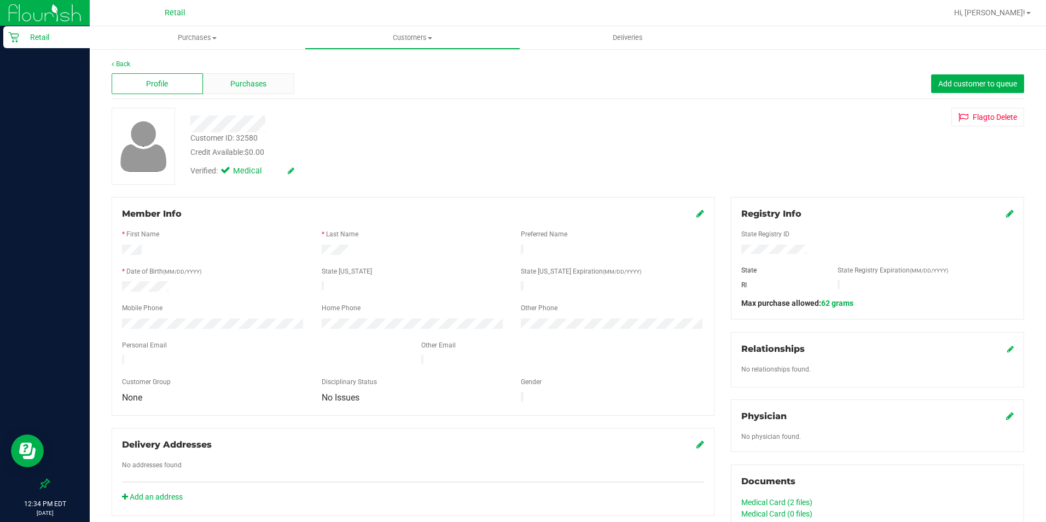
click at [242, 88] on span "Purchases" at bounding box center [248, 83] width 36 height 11
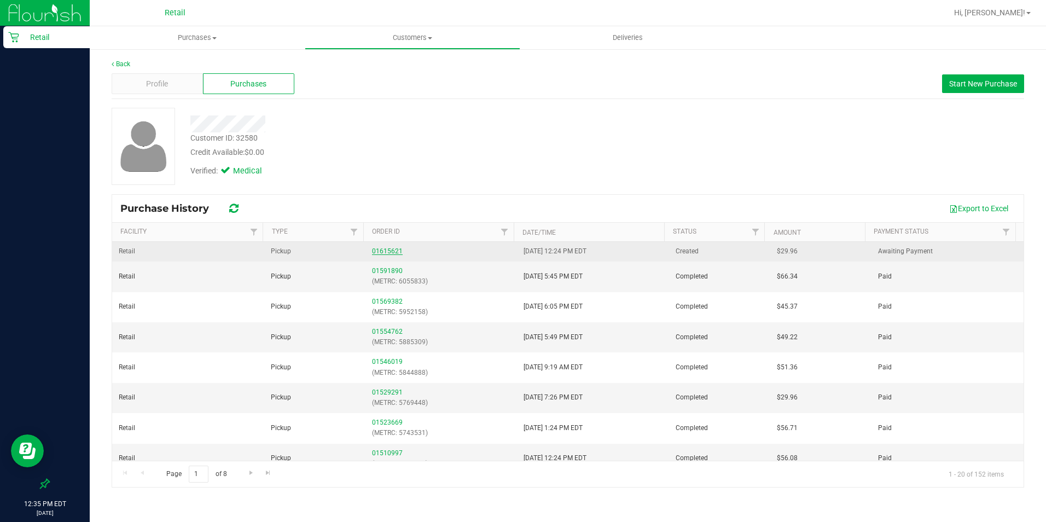
click at [388, 249] on link "01615621" at bounding box center [387, 251] width 31 height 8
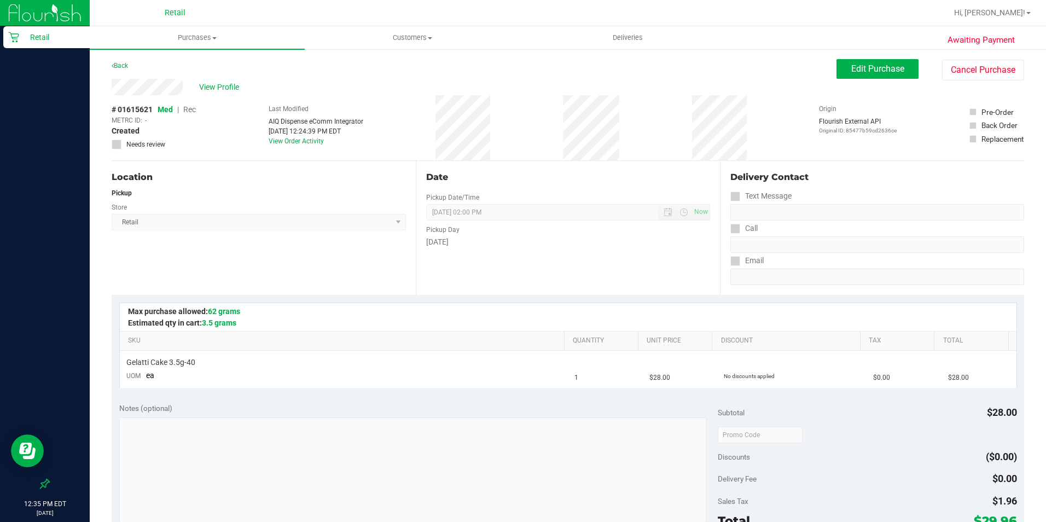
scroll to position [328, 0]
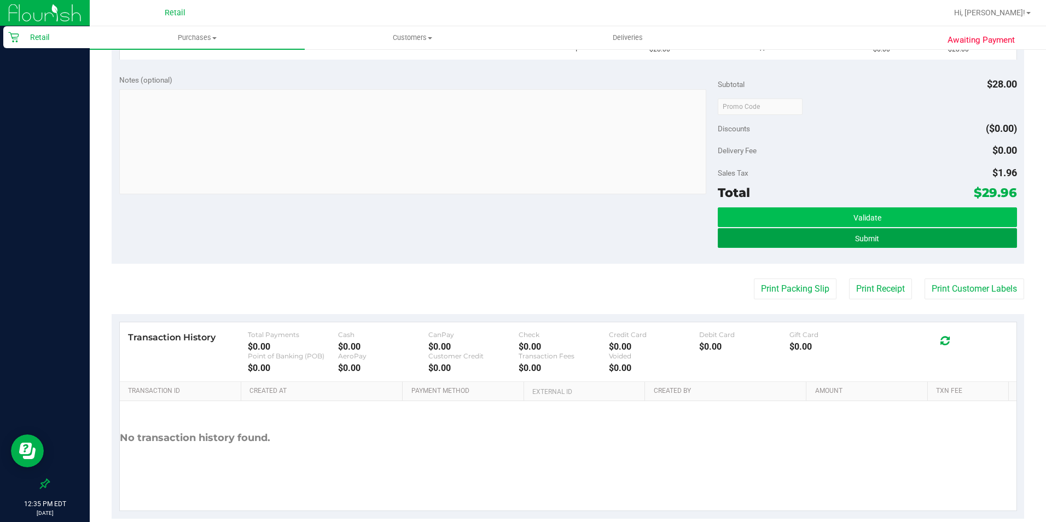
click at [885, 241] on button "Submit" at bounding box center [867, 238] width 299 height 20
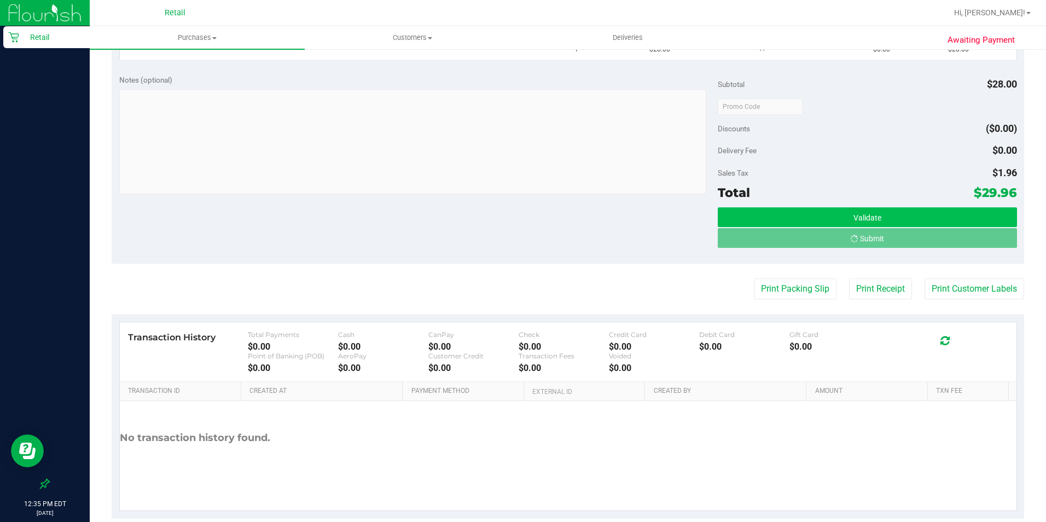
scroll to position [311, 0]
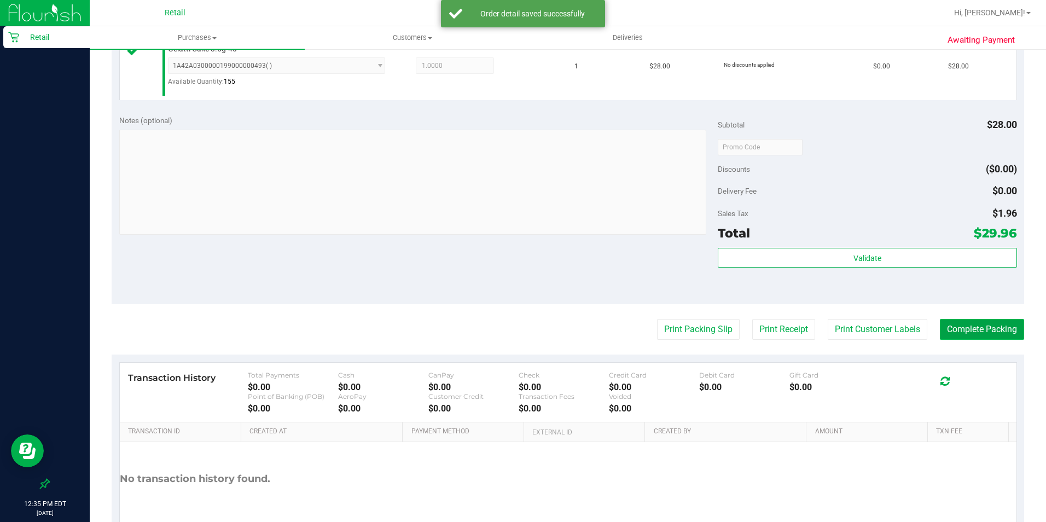
click at [977, 322] on button "Complete Packing" at bounding box center [982, 329] width 84 height 21
